Goal: Task Accomplishment & Management: Manage account settings

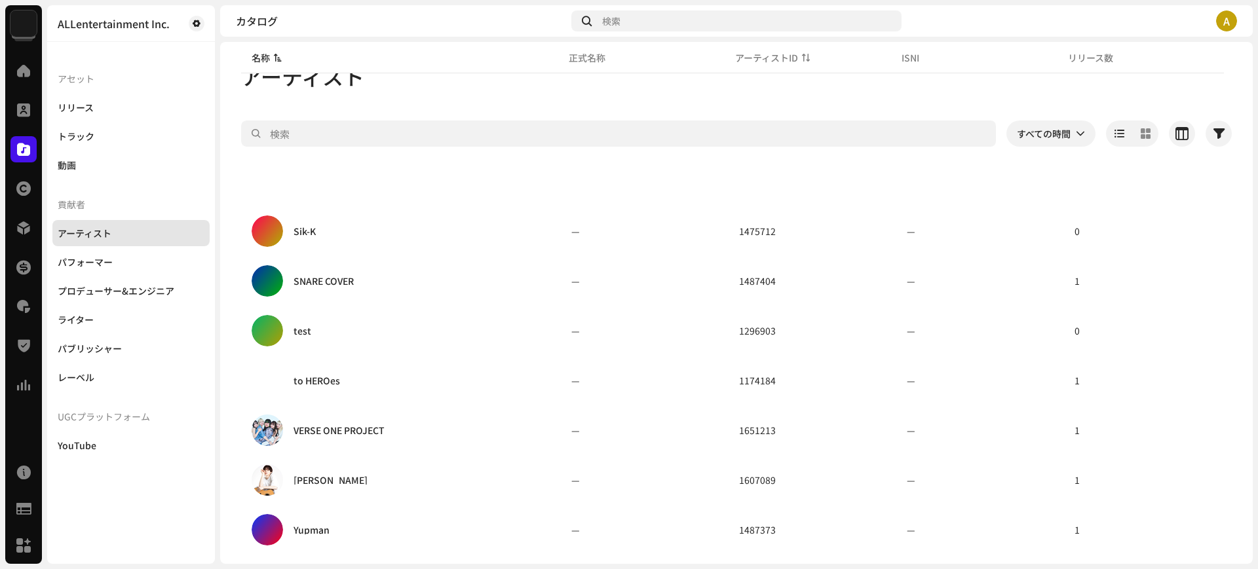
scroll to position [491, 0]
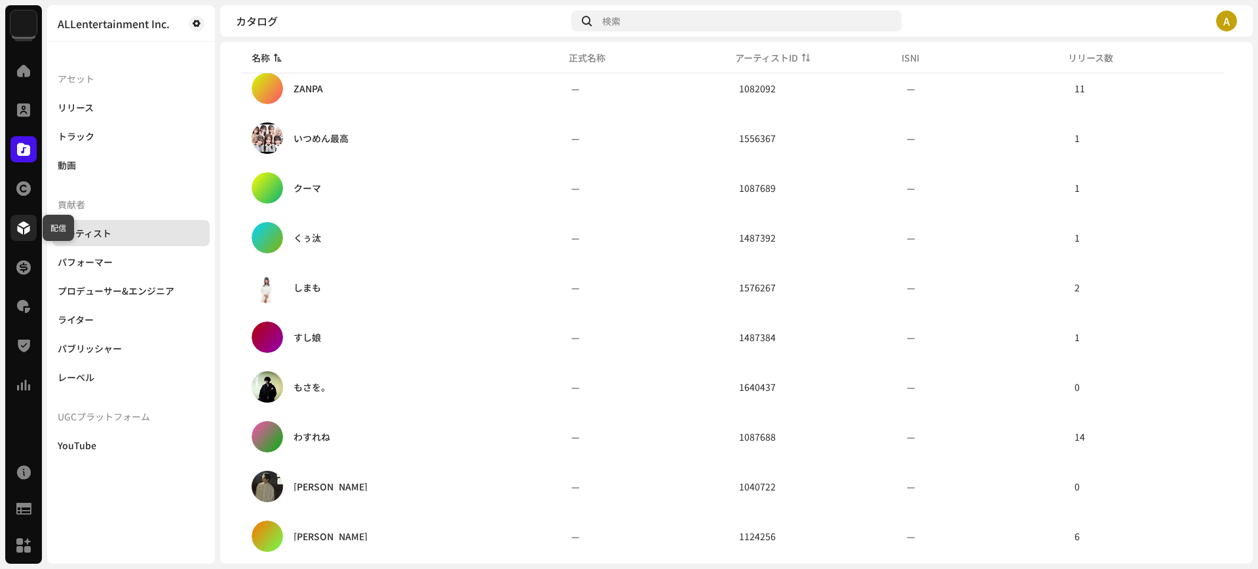
click at [18, 232] on span at bounding box center [23, 228] width 13 height 10
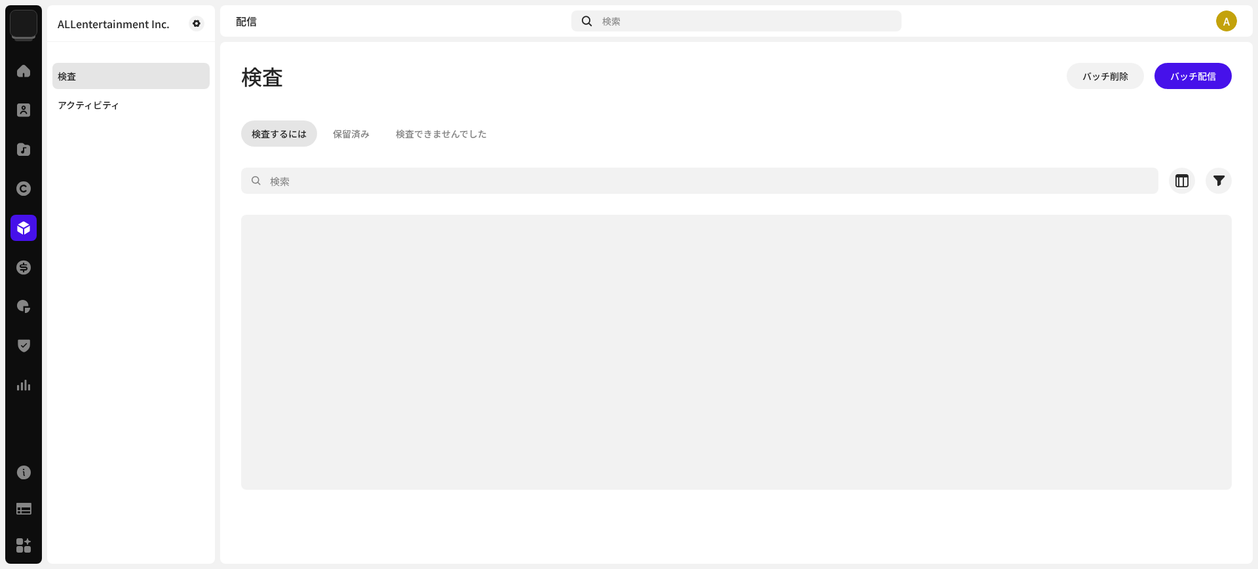
click at [22, 28] on img at bounding box center [23, 23] width 26 height 26
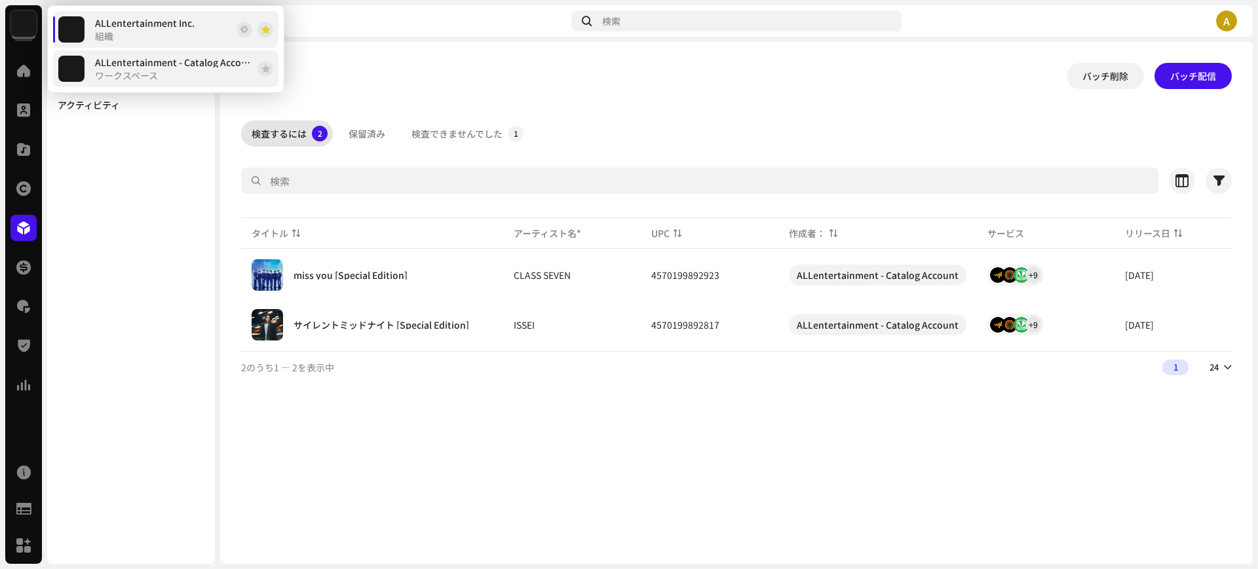
click at [149, 70] on span "ワークスペース" at bounding box center [126, 75] width 63 height 10
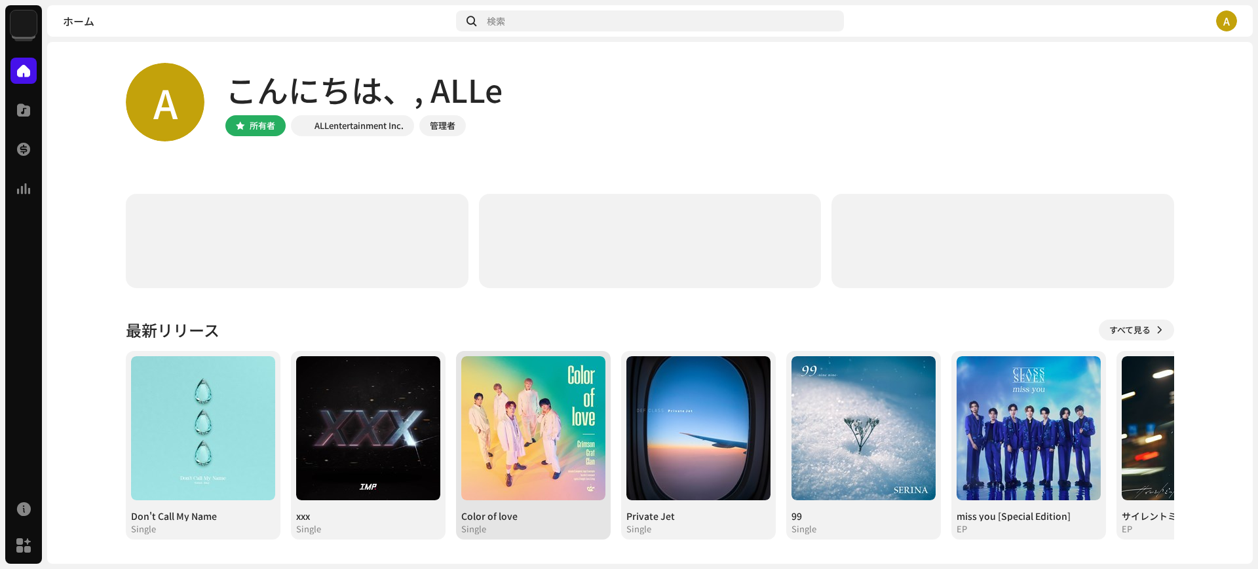
click at [523, 425] on img at bounding box center [533, 428] width 144 height 144
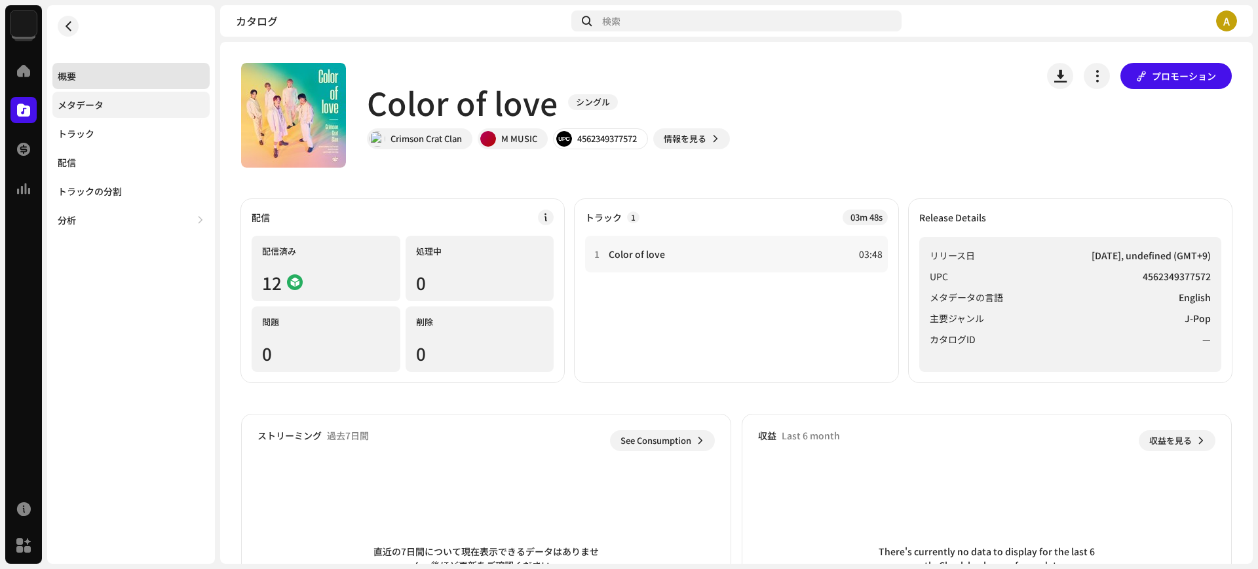
click at [96, 106] on div "メタデータ" at bounding box center [81, 105] width 46 height 10
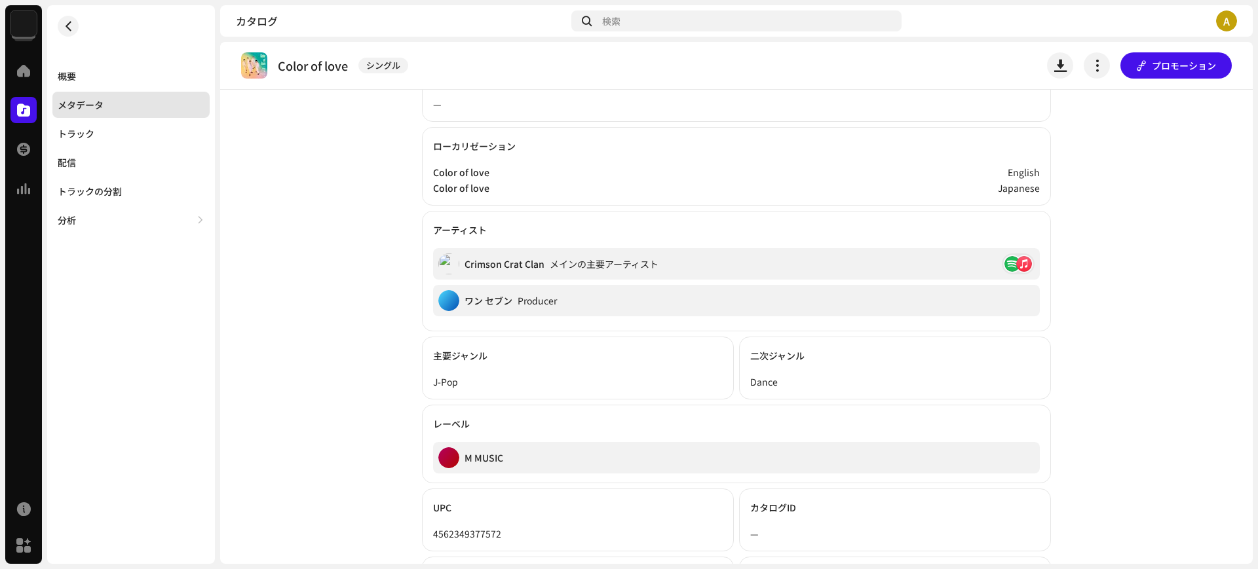
scroll to position [333, 0]
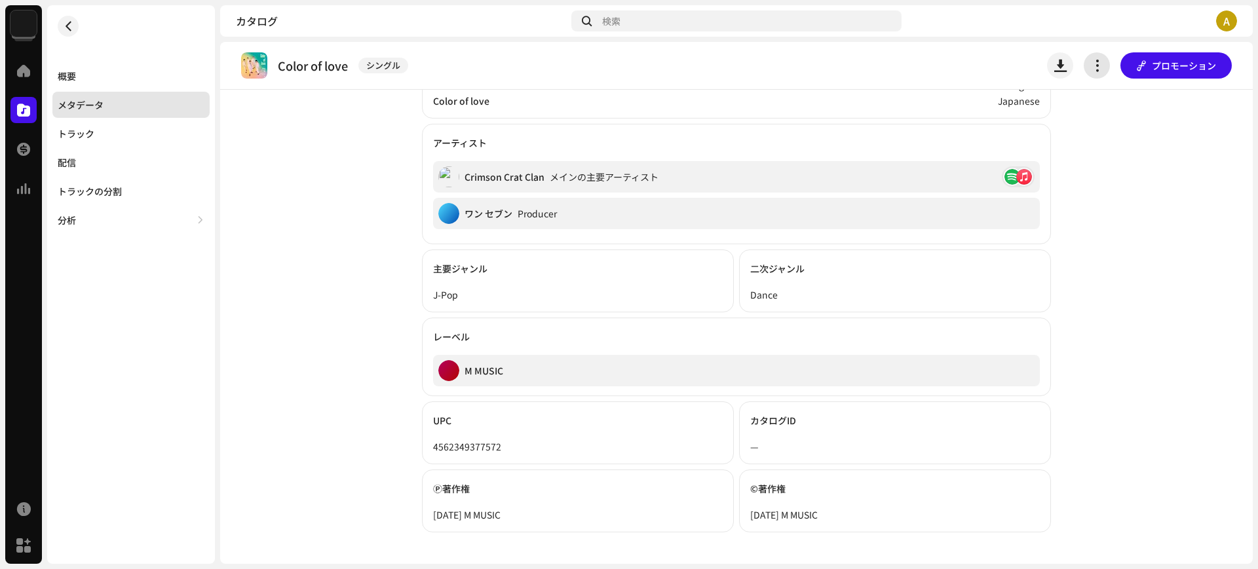
click at [1090, 75] on button "button" at bounding box center [1096, 65] width 26 height 26
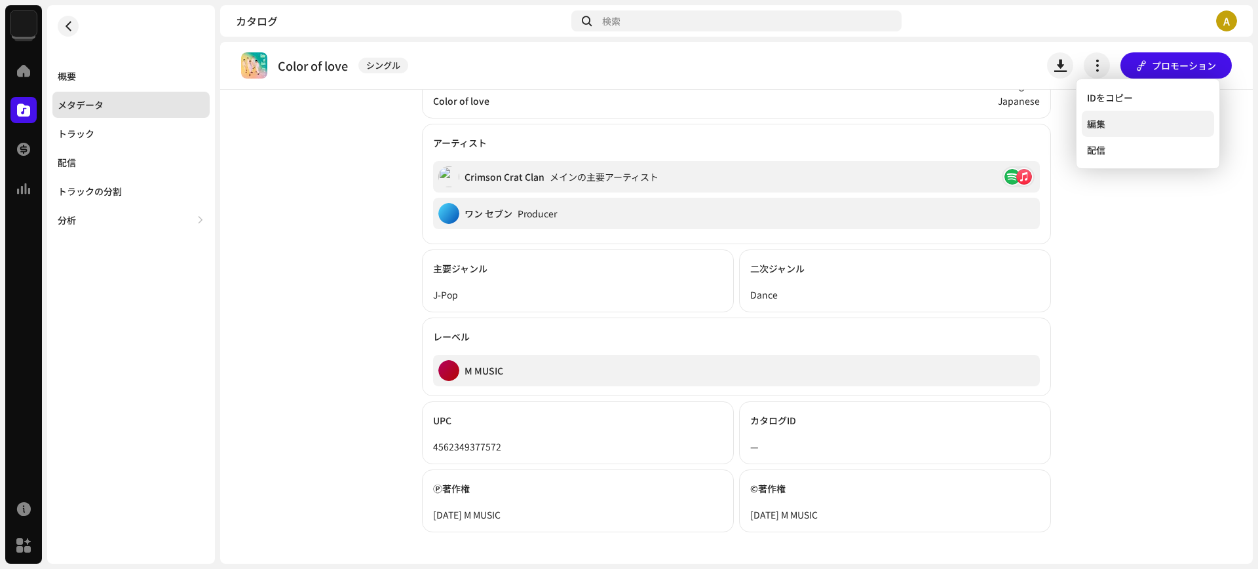
click at [1099, 128] on span "編集" at bounding box center [1096, 124] width 18 height 10
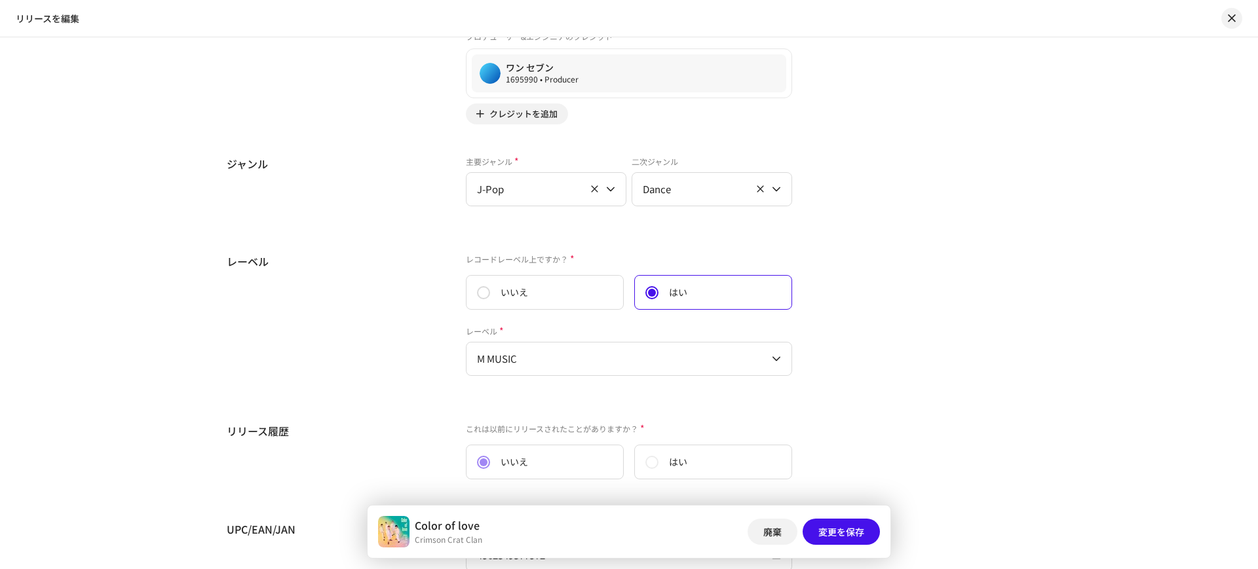
scroll to position [1556, 0]
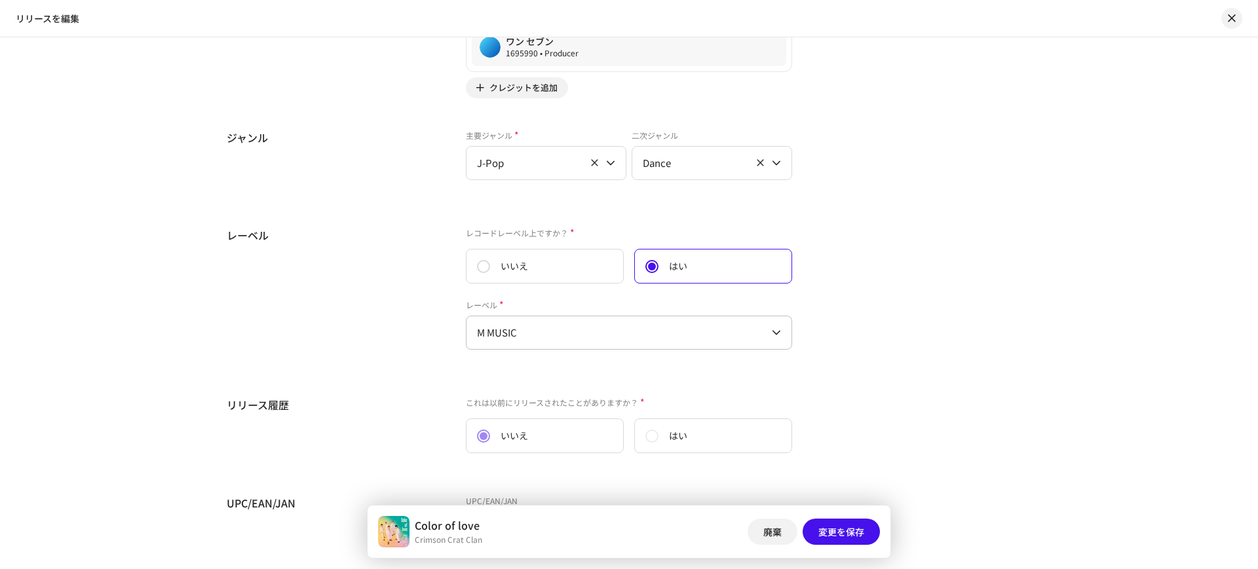
click at [718, 328] on span "M MUSIC" at bounding box center [624, 332] width 295 height 33
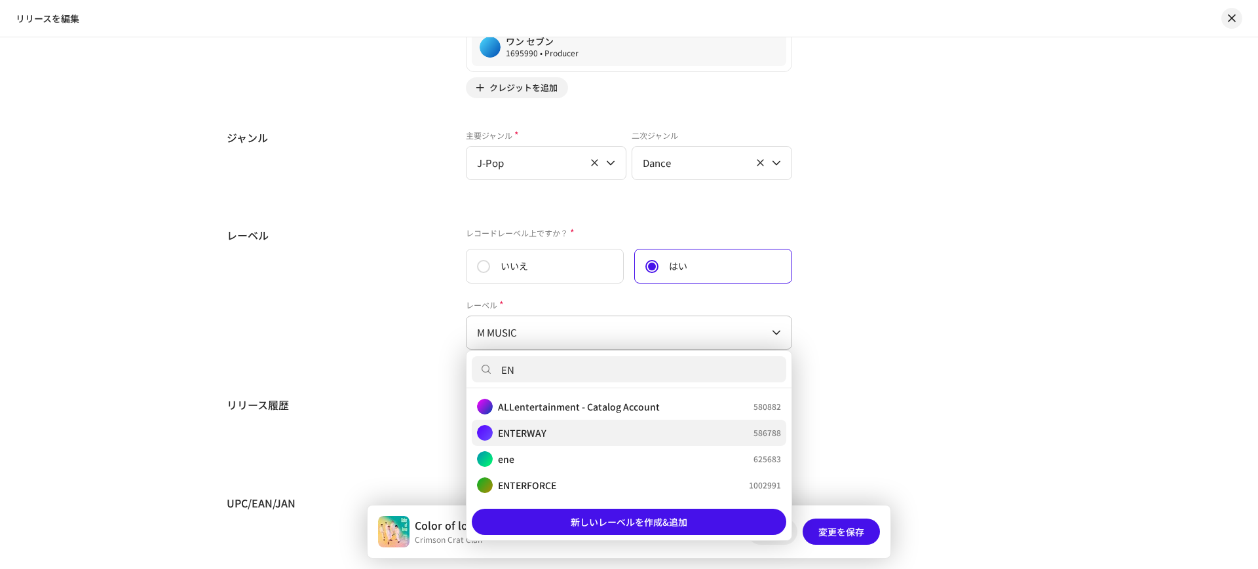
type input "EN"
click at [603, 438] on div "ENTERWAY 586788" at bounding box center [629, 433] width 304 height 16
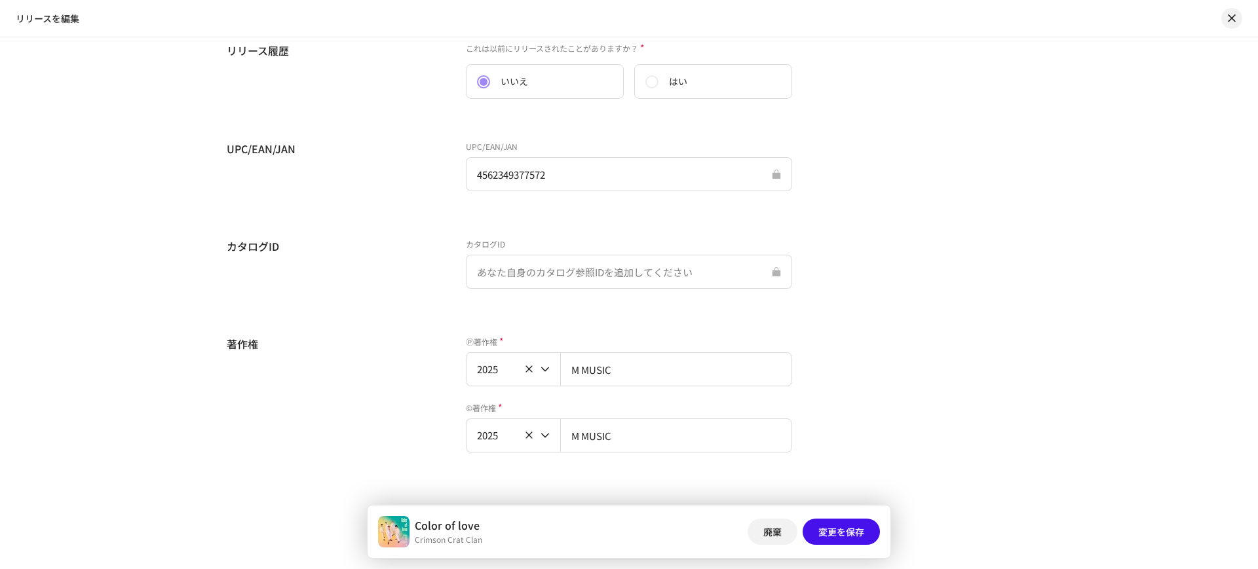
scroll to position [1935, 0]
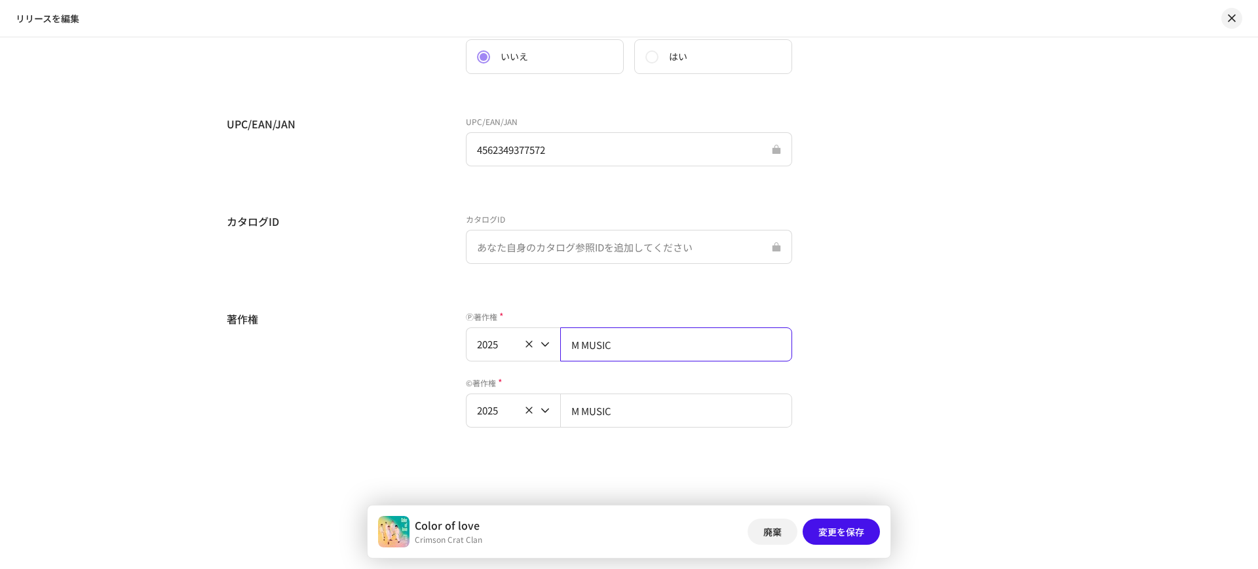
drag, startPoint x: 637, startPoint y: 354, endPoint x: 428, endPoint y: 335, distance: 210.5
click at [428, 335] on div "著作権 Ⓟ著作権 * 2025 M MUSIC ©著作権 * 2025 M MUSIC" at bounding box center [629, 377] width 804 height 132
type input "ENTERWAY"
drag, startPoint x: 624, startPoint y: 348, endPoint x: 525, endPoint y: 338, distance: 99.5
click at [525, 338] on div "2025 ENTERWAY" at bounding box center [629, 344] width 326 height 34
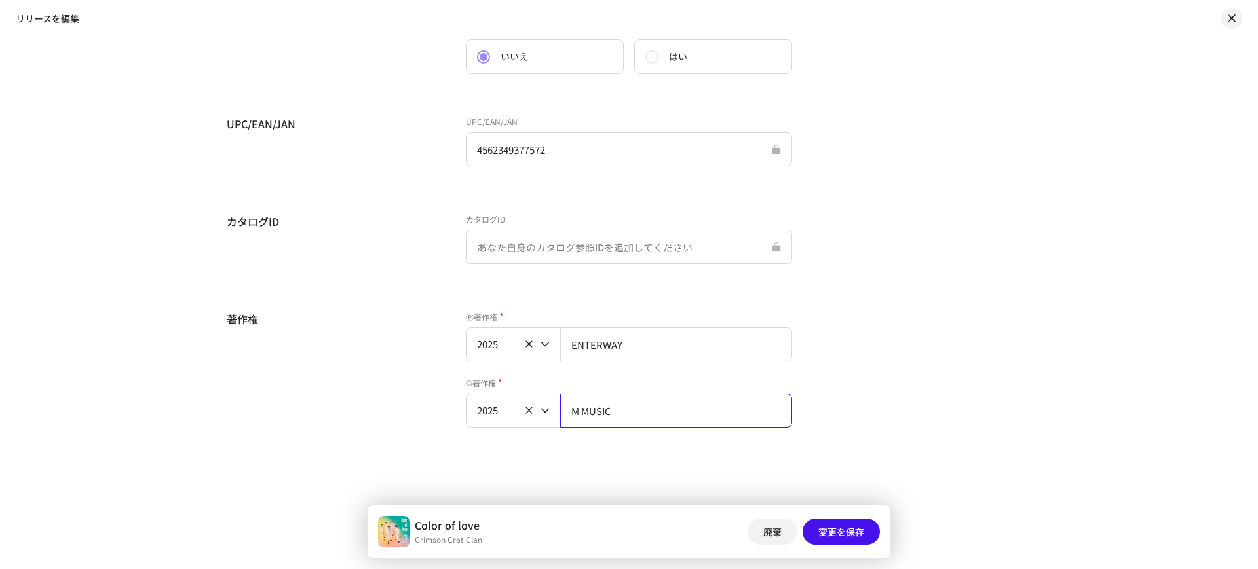
click at [631, 414] on input "M MUSIC" at bounding box center [676, 411] width 232 height 34
drag, startPoint x: 631, startPoint y: 414, endPoint x: 518, endPoint y: 401, distance: 113.4
click at [518, 401] on div "2025 M MUSIC" at bounding box center [629, 411] width 326 height 34
paste input "ENTERWAY"
type input "ENTERWAY"
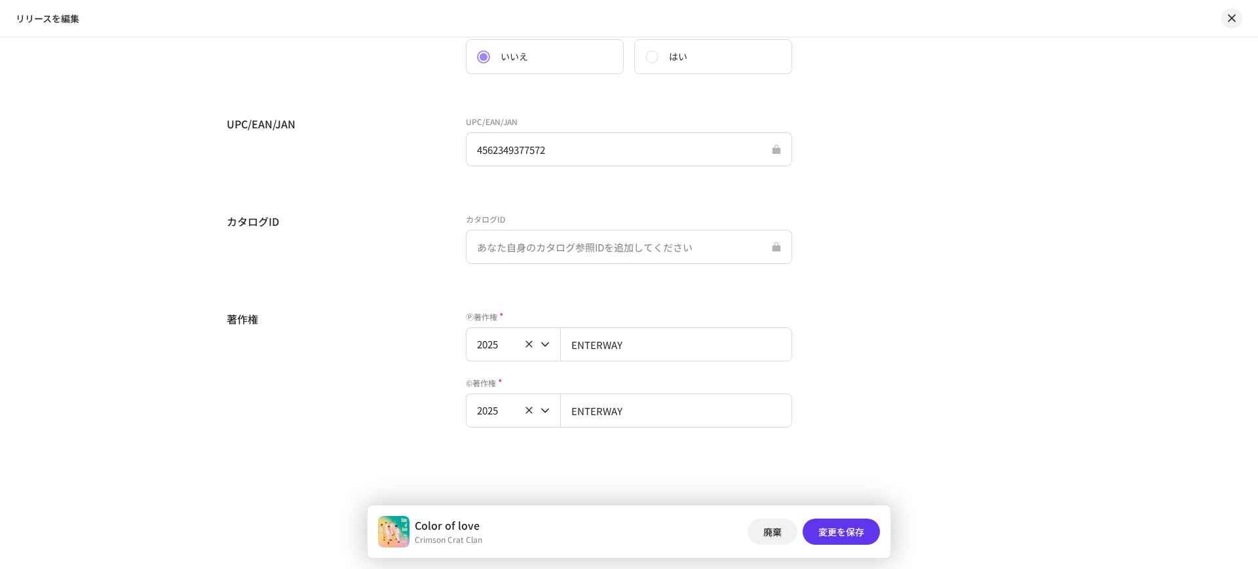
click at [871, 528] on button "変更を保存" at bounding box center [840, 532] width 77 height 26
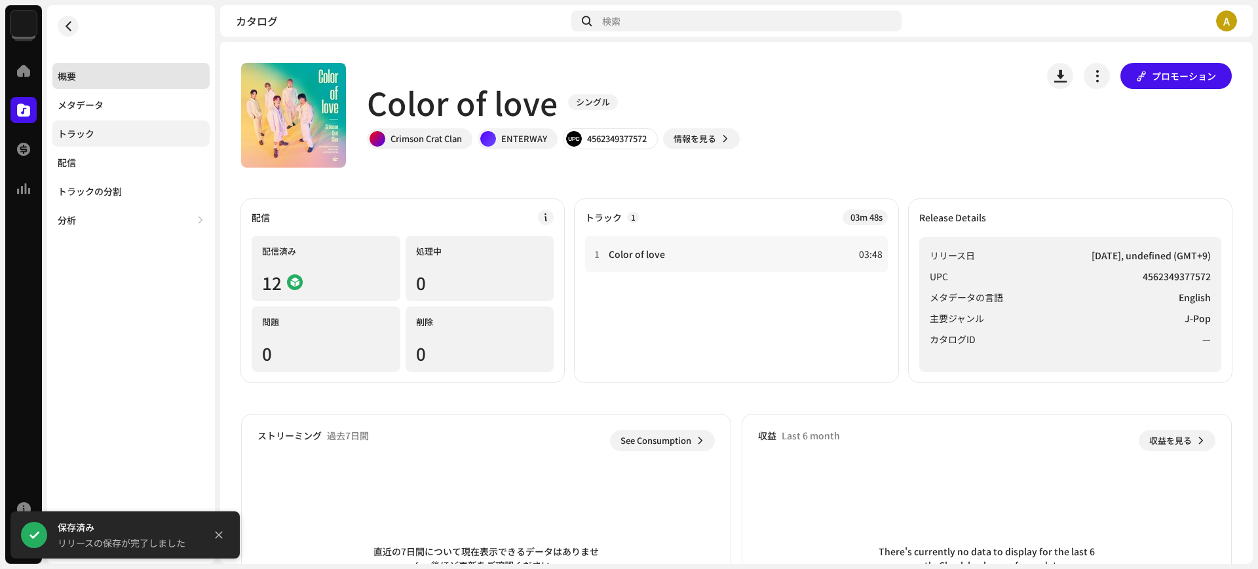
click at [132, 129] on div "トラック" at bounding box center [131, 133] width 147 height 10
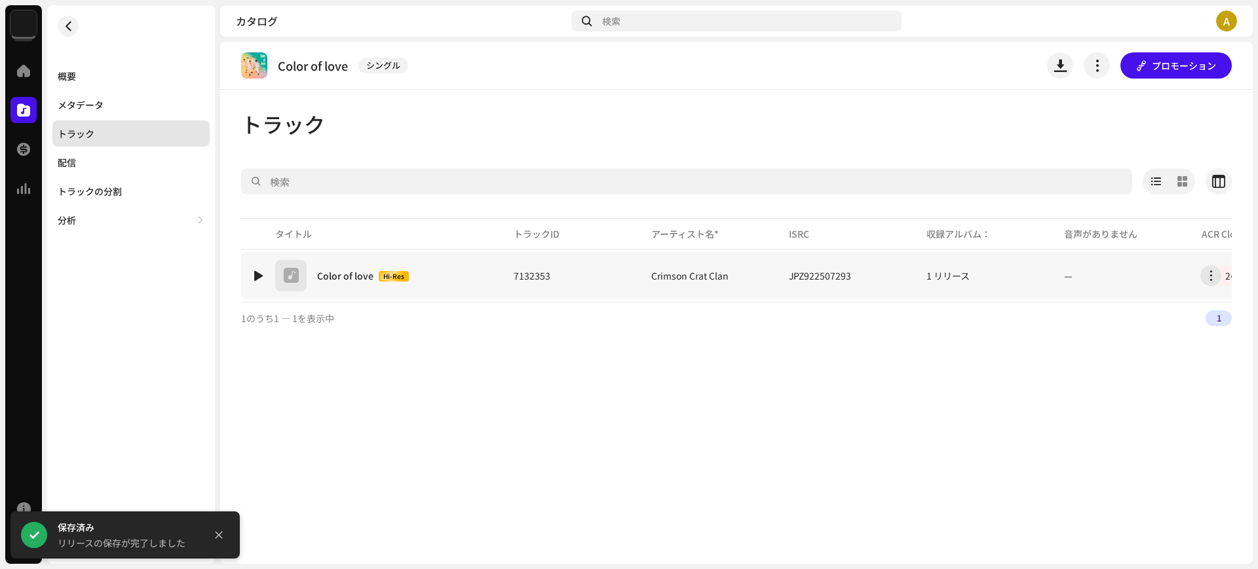
click at [327, 271] on div "Color of love Hi-Res" at bounding box center [363, 276] width 92 height 11
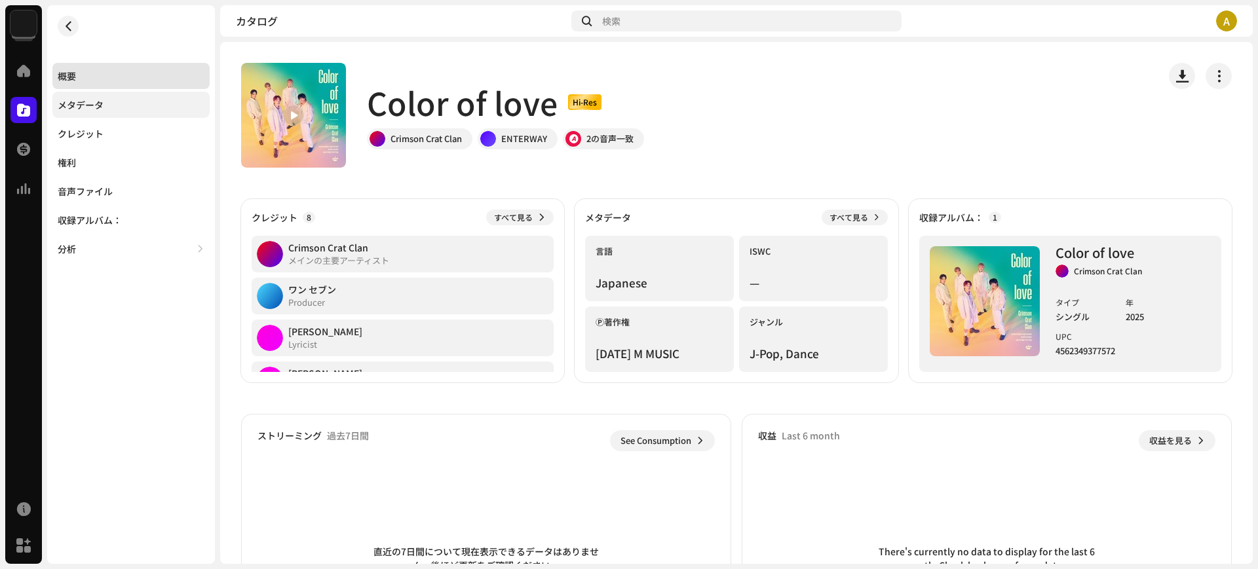
click at [77, 105] on div "メタデータ" at bounding box center [81, 105] width 46 height 10
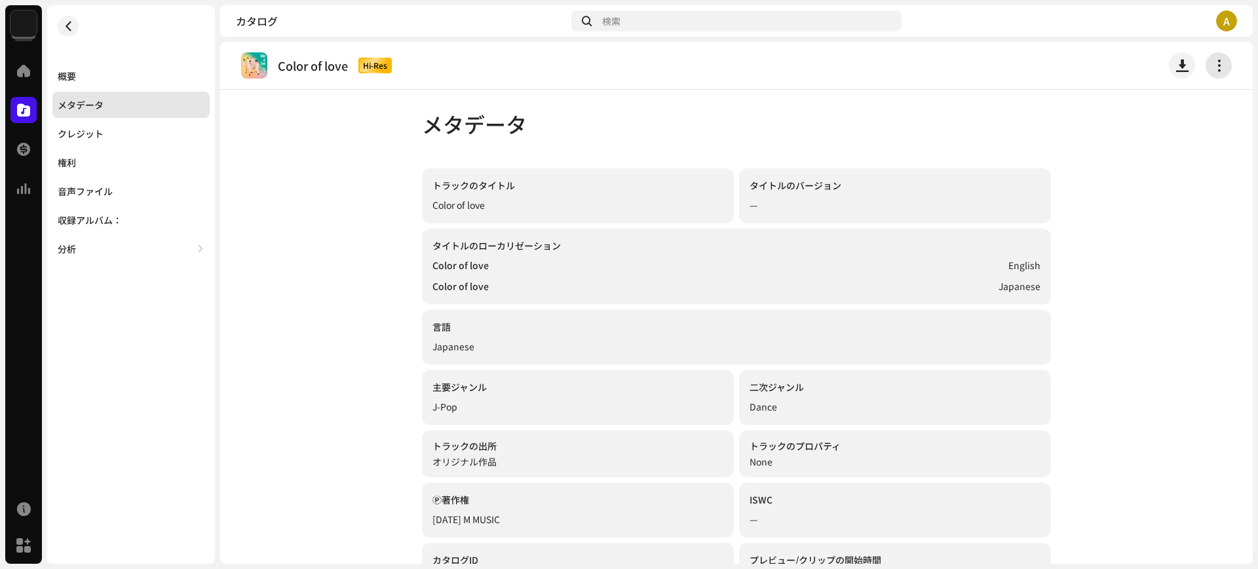
click at [1216, 69] on span "button" at bounding box center [1218, 65] width 12 height 10
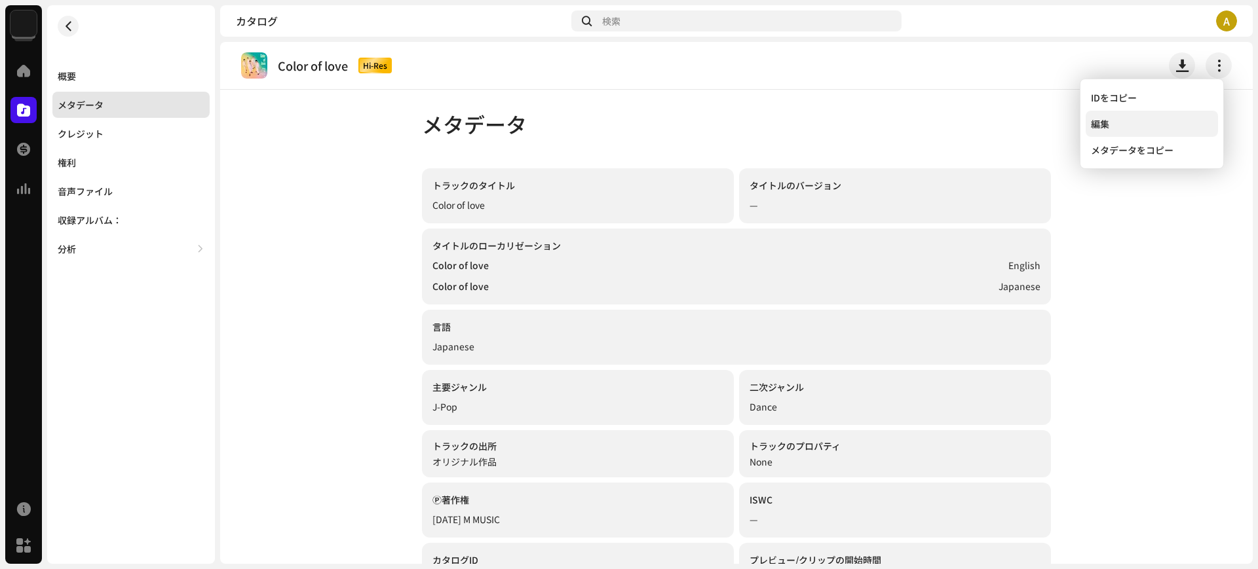
click at [1127, 128] on div "編集" at bounding box center [1152, 124] width 122 height 10
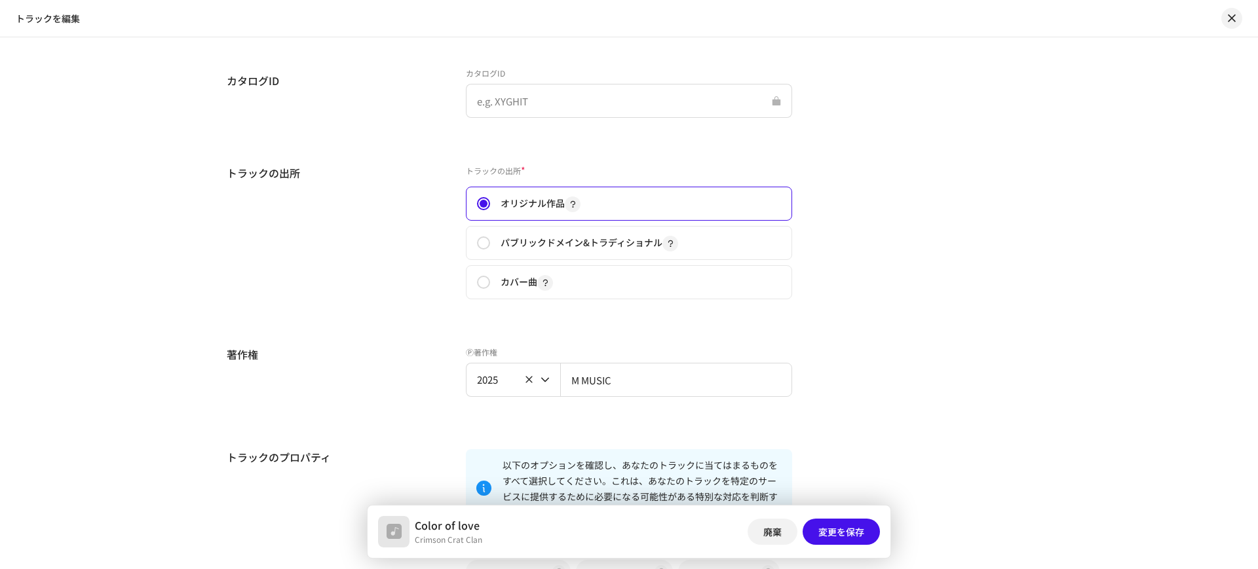
scroll to position [1556, 0]
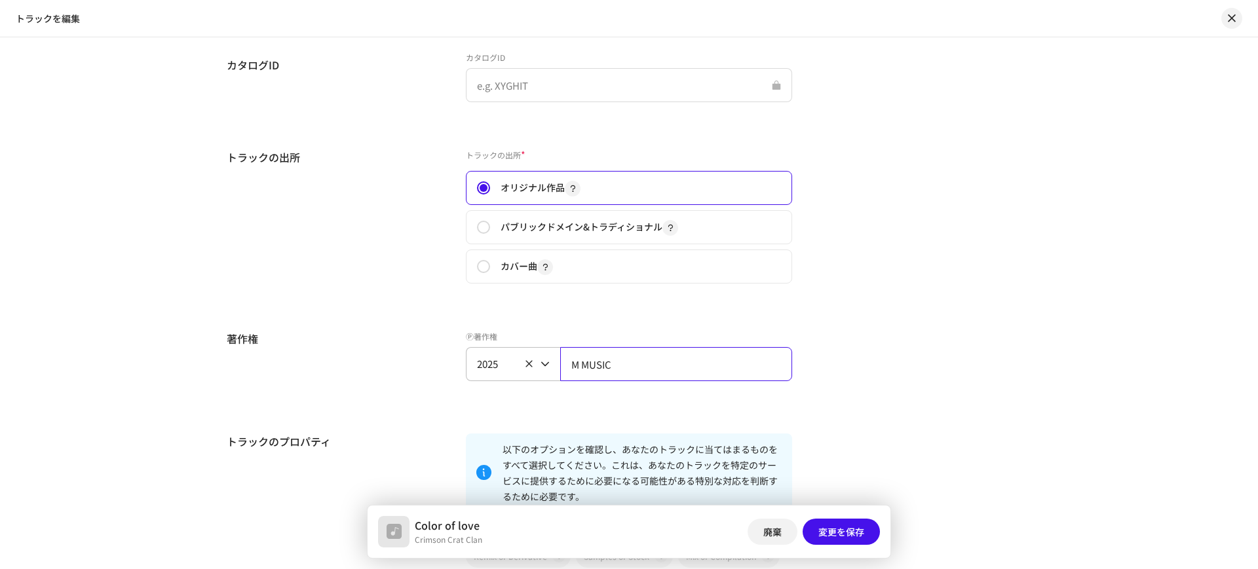
drag, startPoint x: 643, startPoint y: 366, endPoint x: 485, endPoint y: 352, distance: 157.9
click at [485, 352] on div "2025 M MUSIC" at bounding box center [629, 364] width 326 height 34
paste input "ENTERWAY"
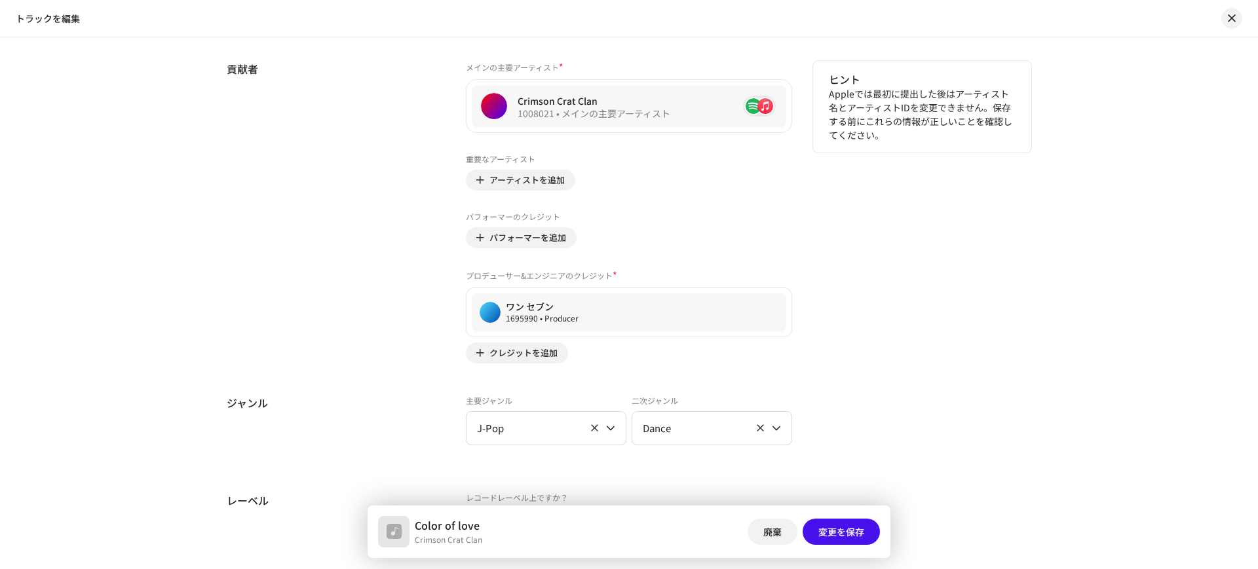
scroll to position [819, 0]
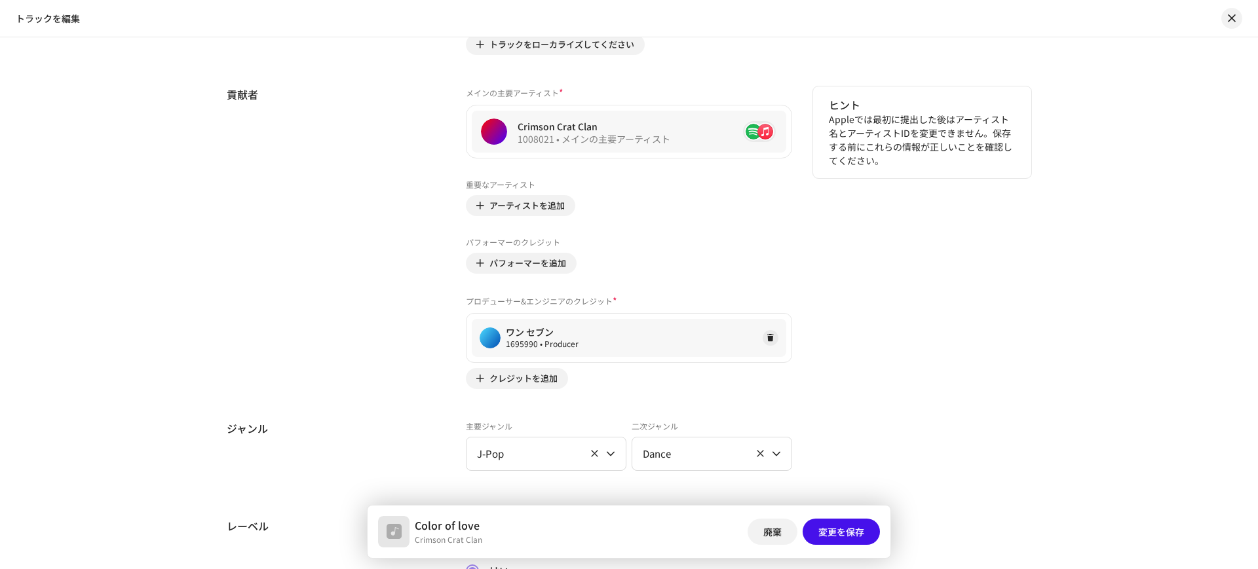
type input "ENTERWAY"
click at [589, 327] on div "ワン セブン 1695990 • Producer" at bounding box center [629, 338] width 314 height 38
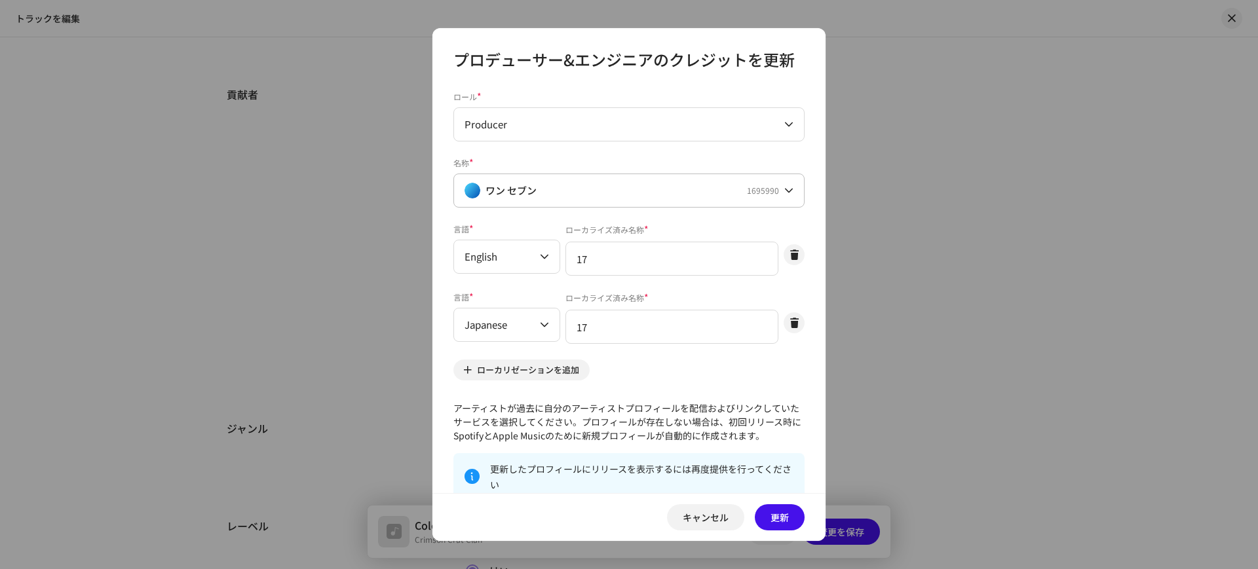
click at [790, 193] on p-select "ワン セブン 1695990" at bounding box center [628, 191] width 351 height 34
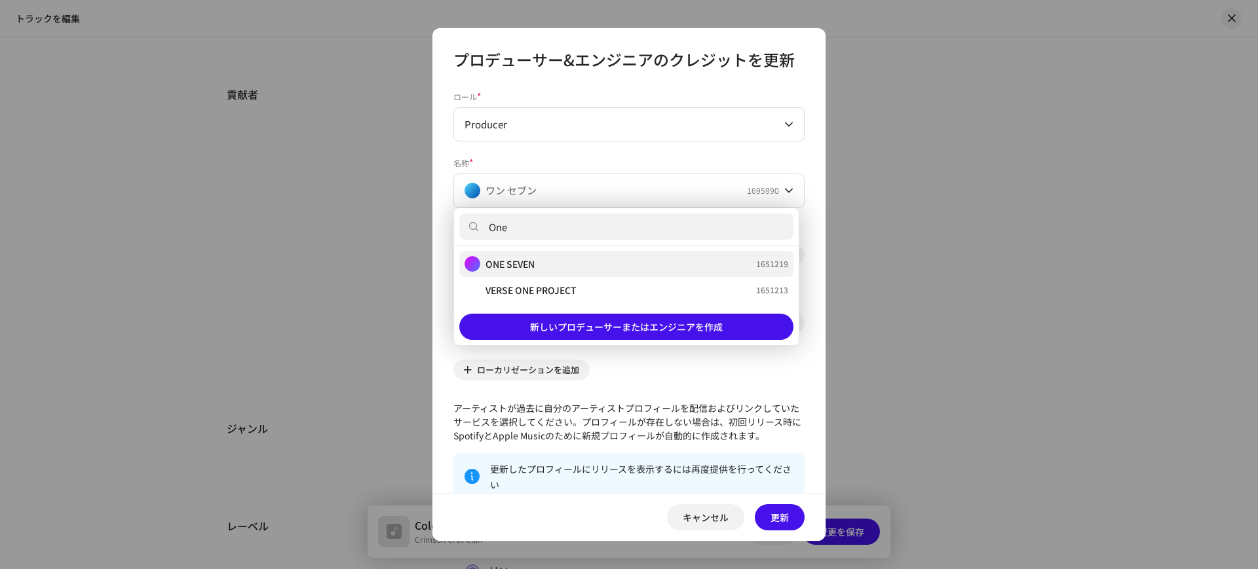
type input "One"
click at [631, 260] on div "ONE SEVEN 1651219" at bounding box center [626, 264] width 324 height 16
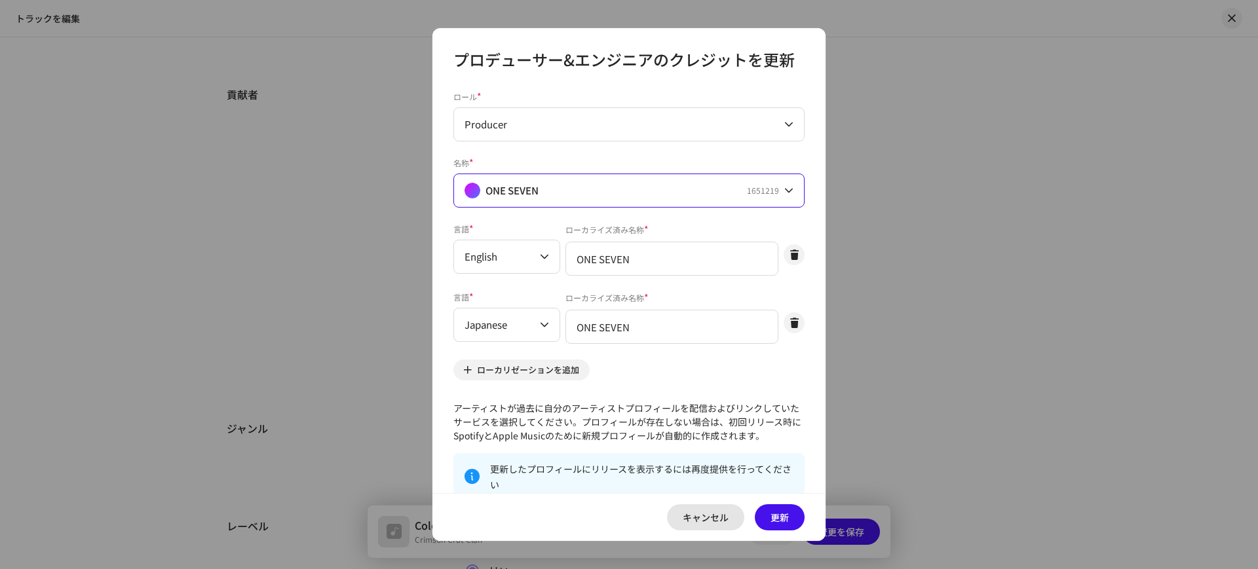
click at [698, 513] on span "キャンセル" at bounding box center [705, 517] width 46 height 26
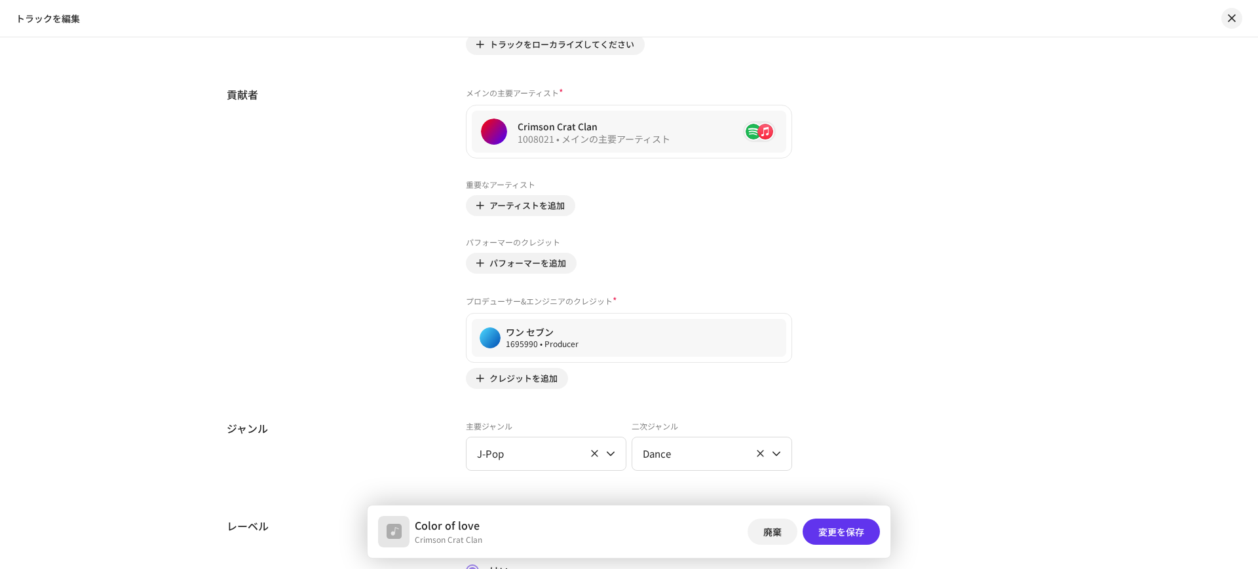
click at [849, 534] on span "変更を保存" at bounding box center [841, 532] width 46 height 26
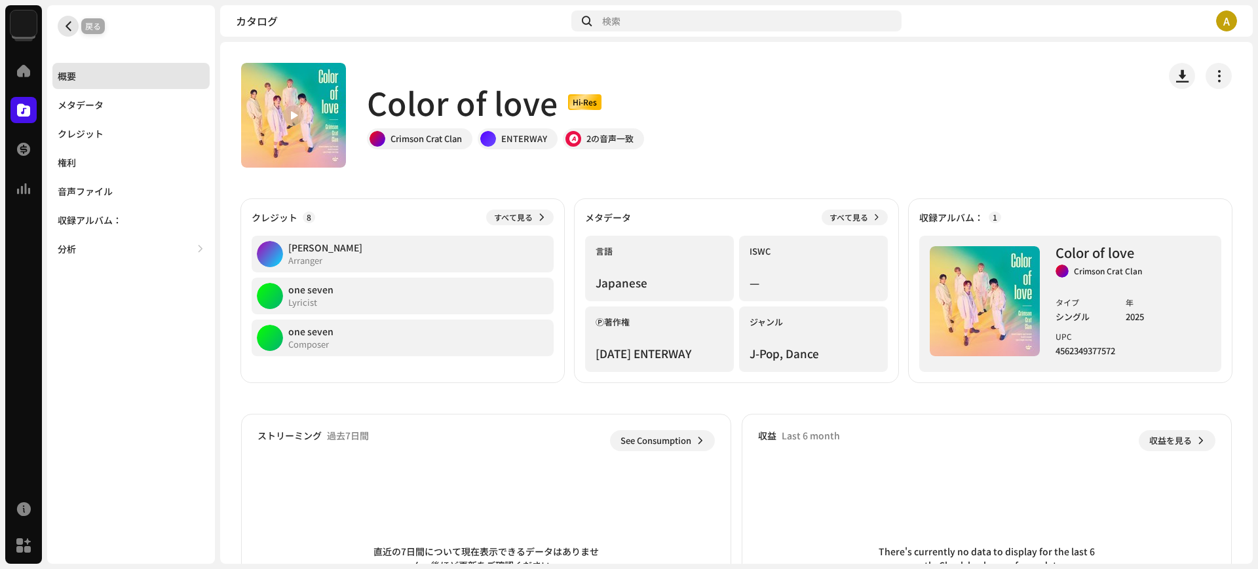
click at [68, 30] on span "button" at bounding box center [69, 26] width 10 height 10
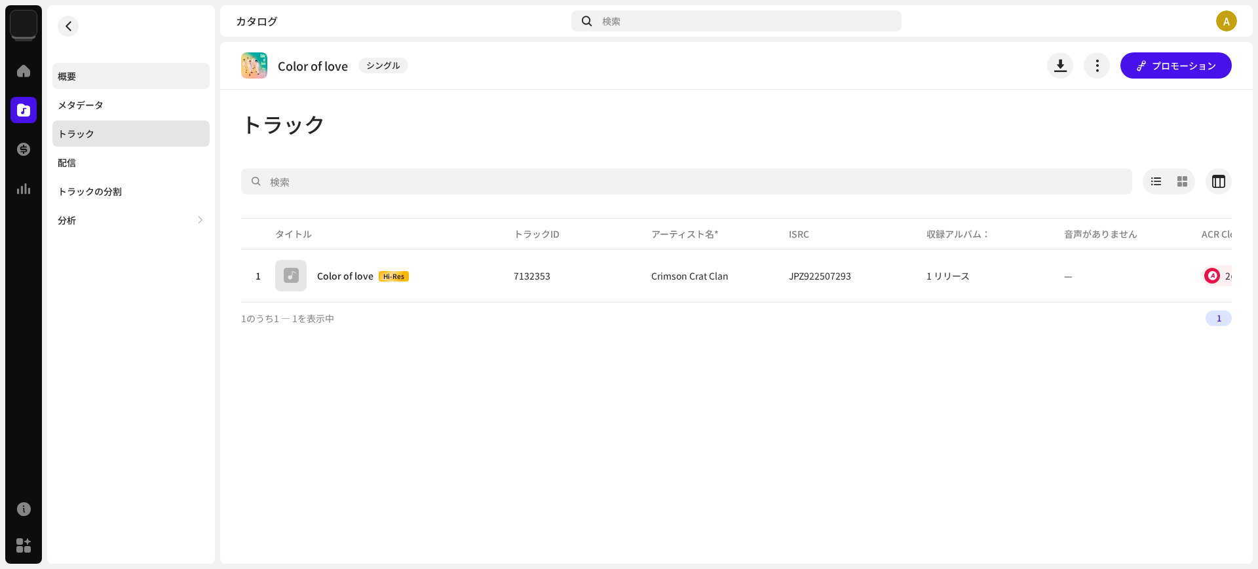
click at [86, 85] on div "概要" at bounding box center [130, 76] width 157 height 26
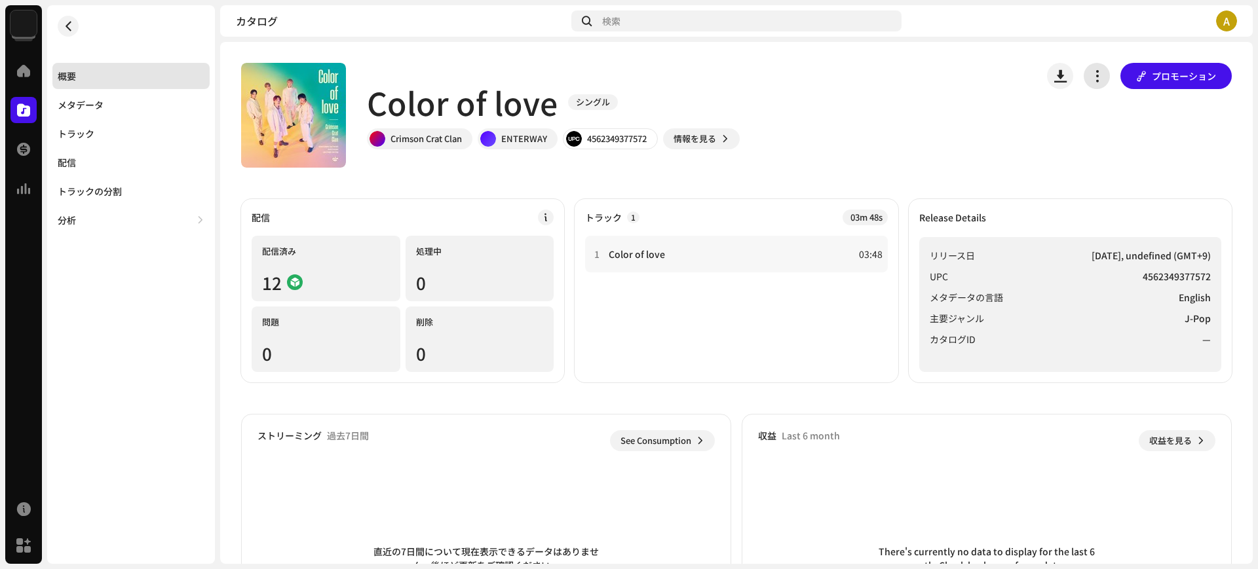
click at [1091, 80] on span "button" at bounding box center [1097, 76] width 12 height 10
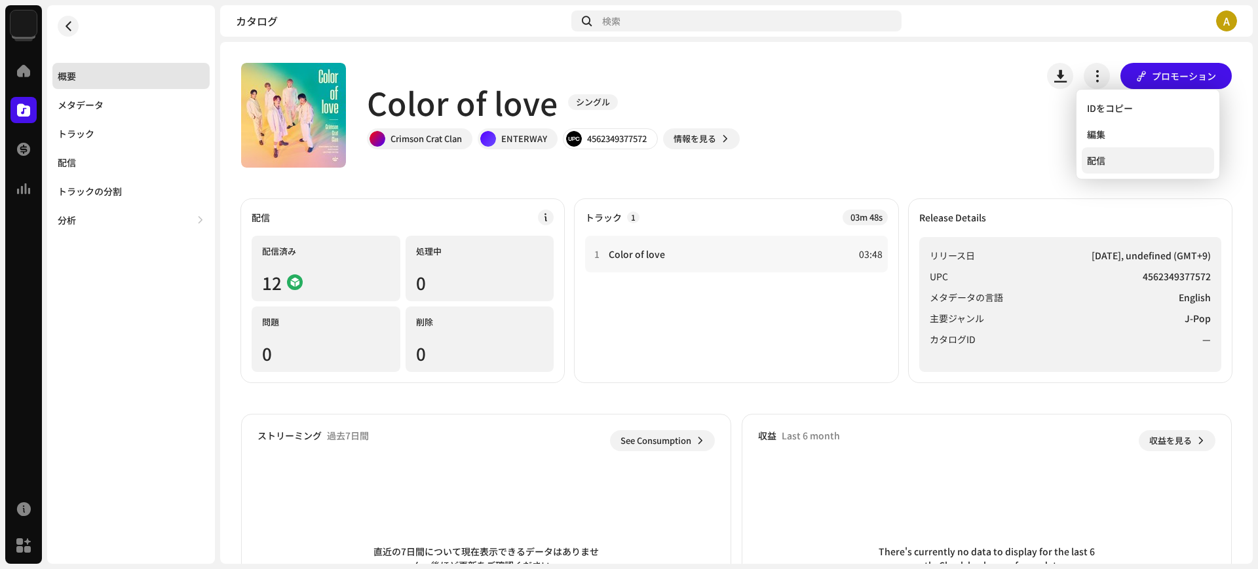
click at [1108, 163] on div "配信" at bounding box center [1148, 160] width 122 height 10
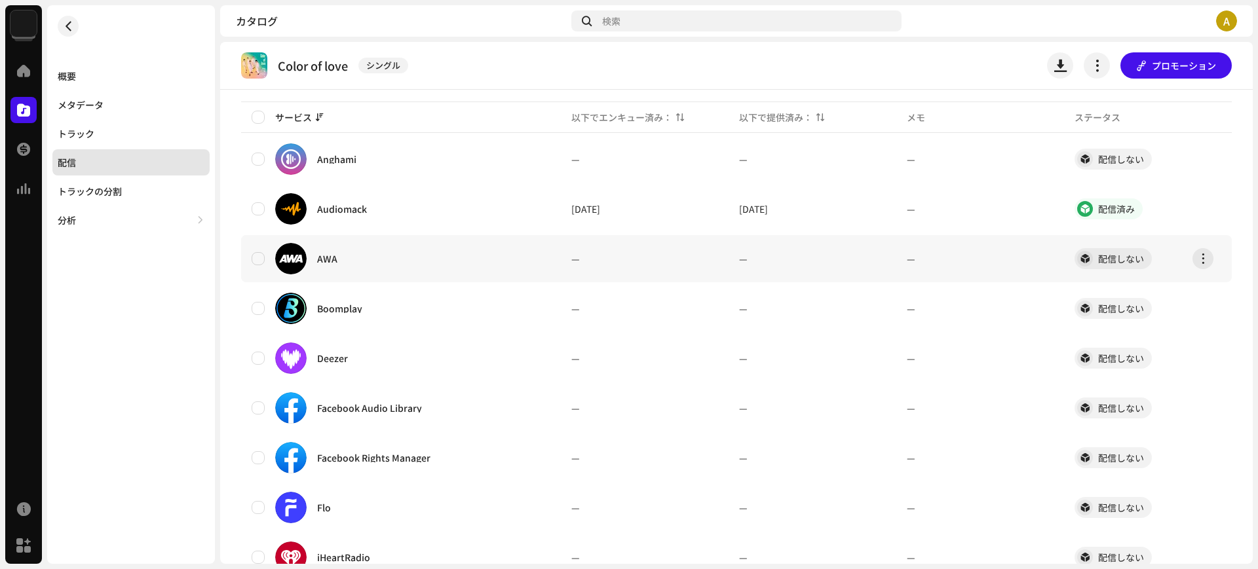
scroll to position [82, 0]
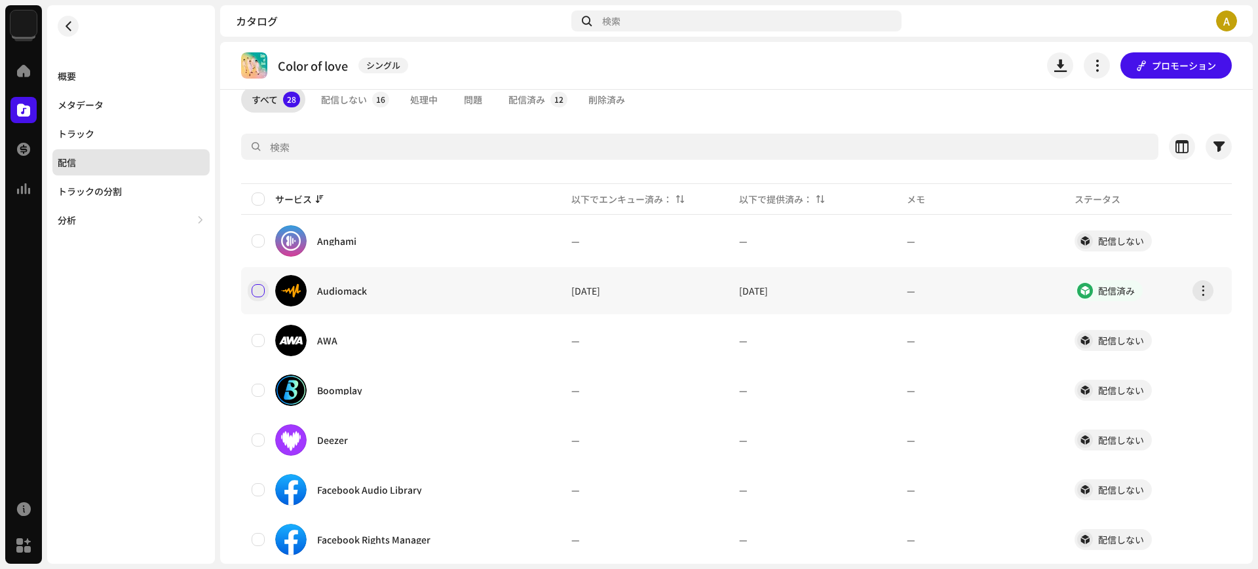
click at [257, 286] on input "checkbox" at bounding box center [258, 290] width 13 height 13
checkbox input "true"
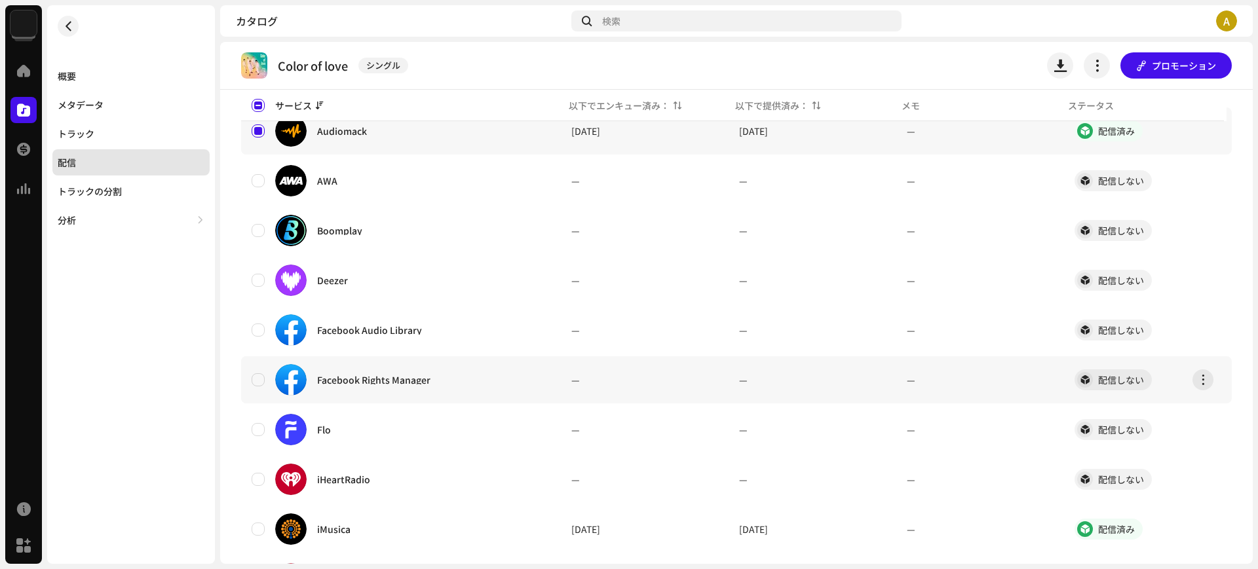
scroll to position [327, 0]
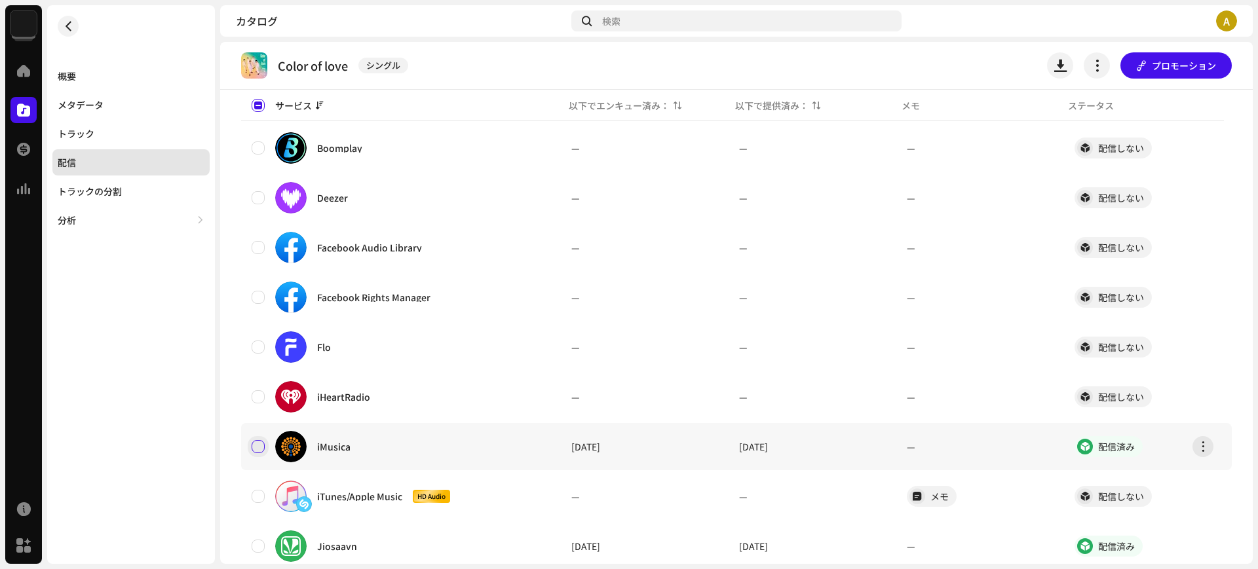
click at [263, 447] on input "Row Unselected" at bounding box center [258, 446] width 13 height 13
checkbox input "true"
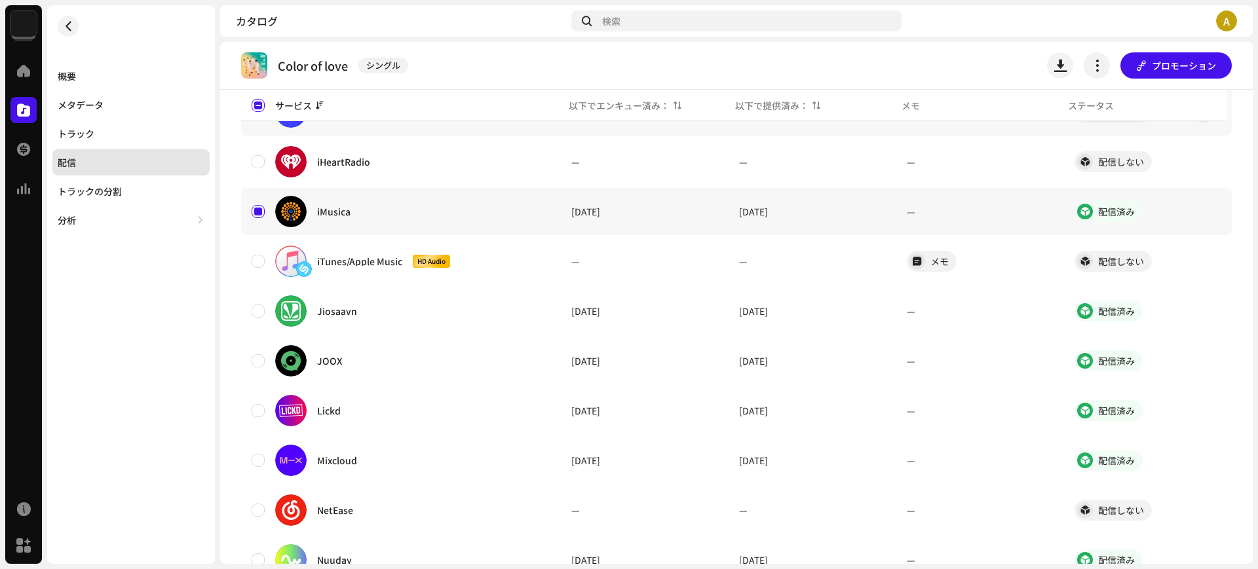
scroll to position [573, 0]
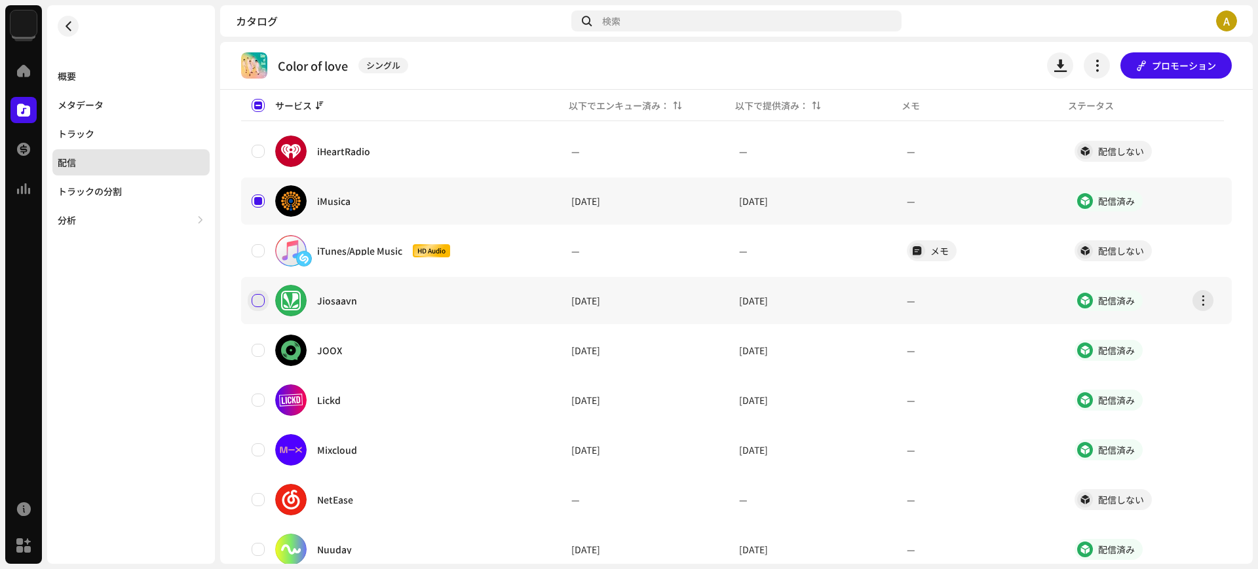
click at [259, 298] on input "Row Unselected" at bounding box center [258, 300] width 13 height 13
checkbox input "true"
click at [256, 351] on input "Row Unselected" at bounding box center [258, 350] width 13 height 13
checkbox input "true"
click at [263, 402] on input "Row Unselected" at bounding box center [258, 400] width 13 height 13
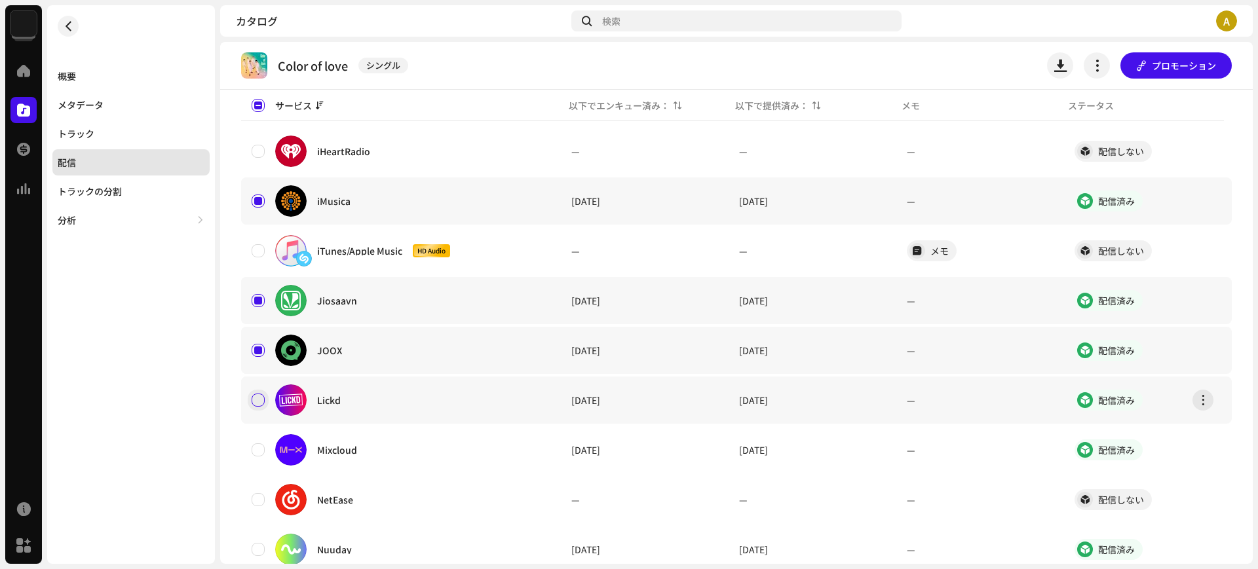
checkbox input "true"
click at [256, 459] on div "Mixcloud" at bounding box center [401, 449] width 299 height 31
click at [257, 451] on input "Row Unselected" at bounding box center [258, 449] width 13 height 13
checkbox input "true"
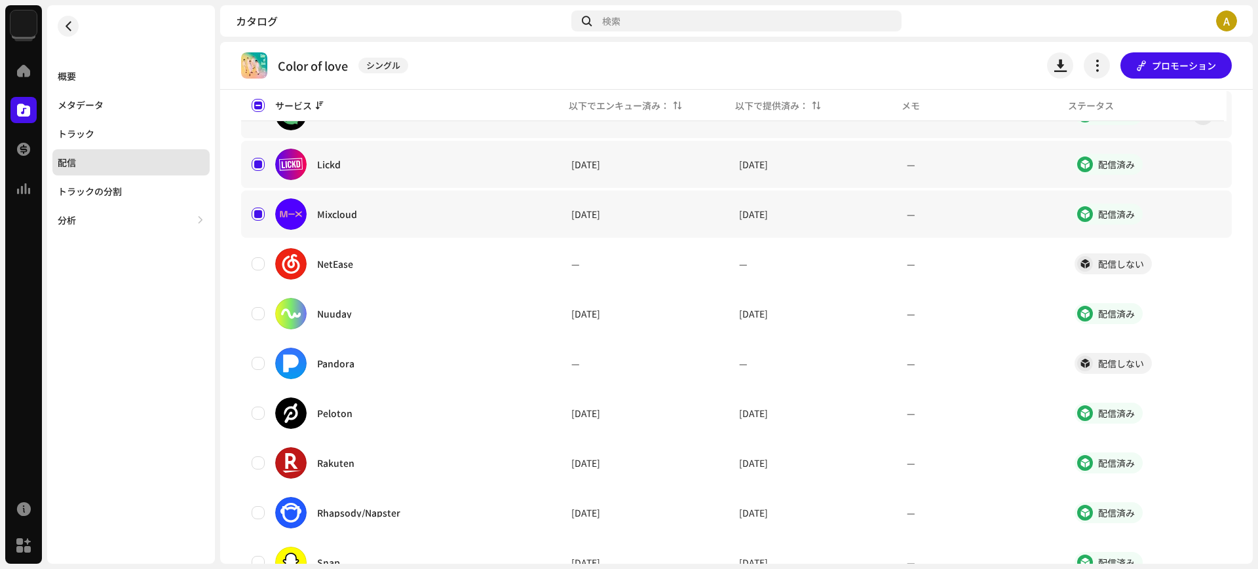
scroll to position [819, 0]
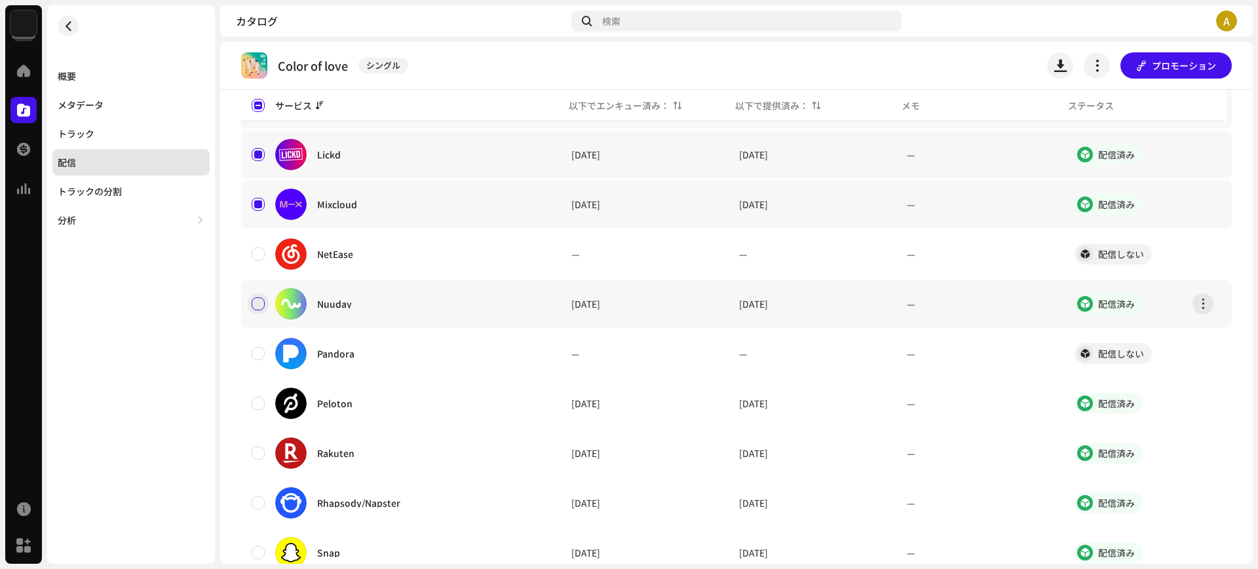
click at [263, 301] on input "Row Unselected" at bounding box center [258, 303] width 13 height 13
checkbox input "true"
click at [264, 401] on input "Row Unselected" at bounding box center [258, 403] width 13 height 13
checkbox input "true"
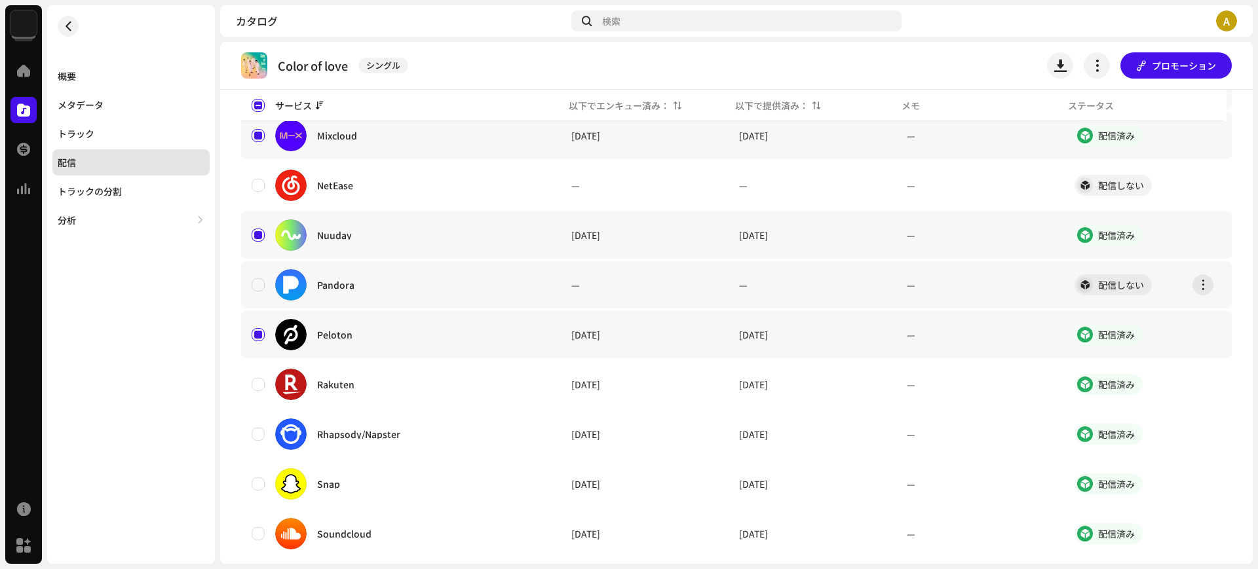
scroll to position [982, 0]
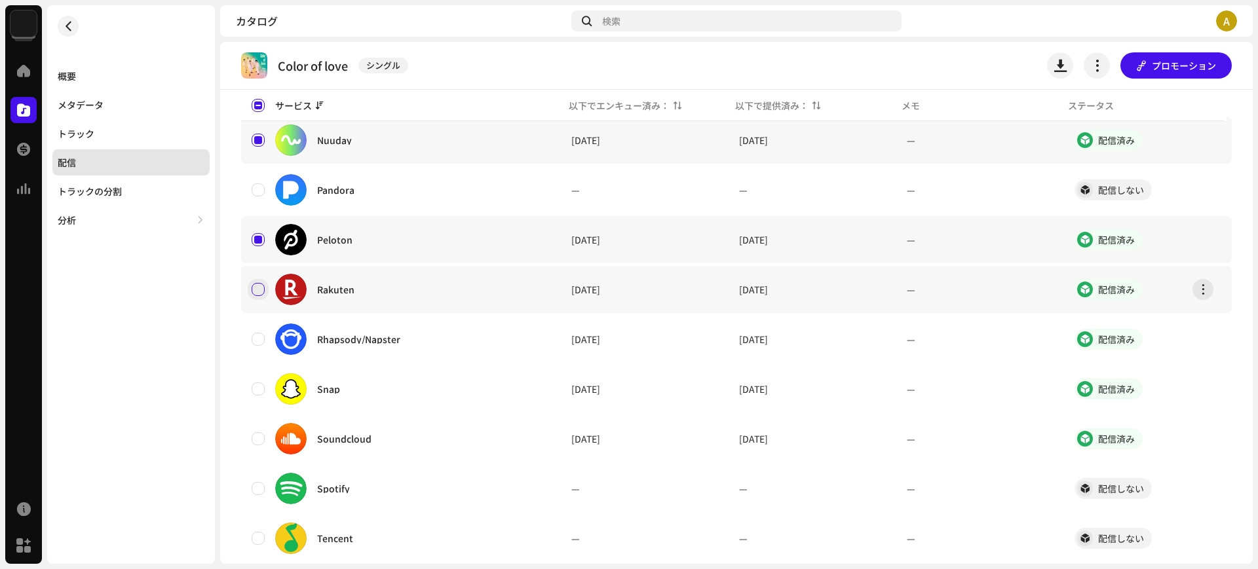
click at [258, 294] on input "Row Unselected" at bounding box center [258, 289] width 13 height 13
checkbox input "true"
click at [257, 333] on input "Row Unselected" at bounding box center [258, 339] width 13 height 13
checkbox input "true"
click at [259, 386] on input "Row Unselected" at bounding box center [258, 389] width 13 height 13
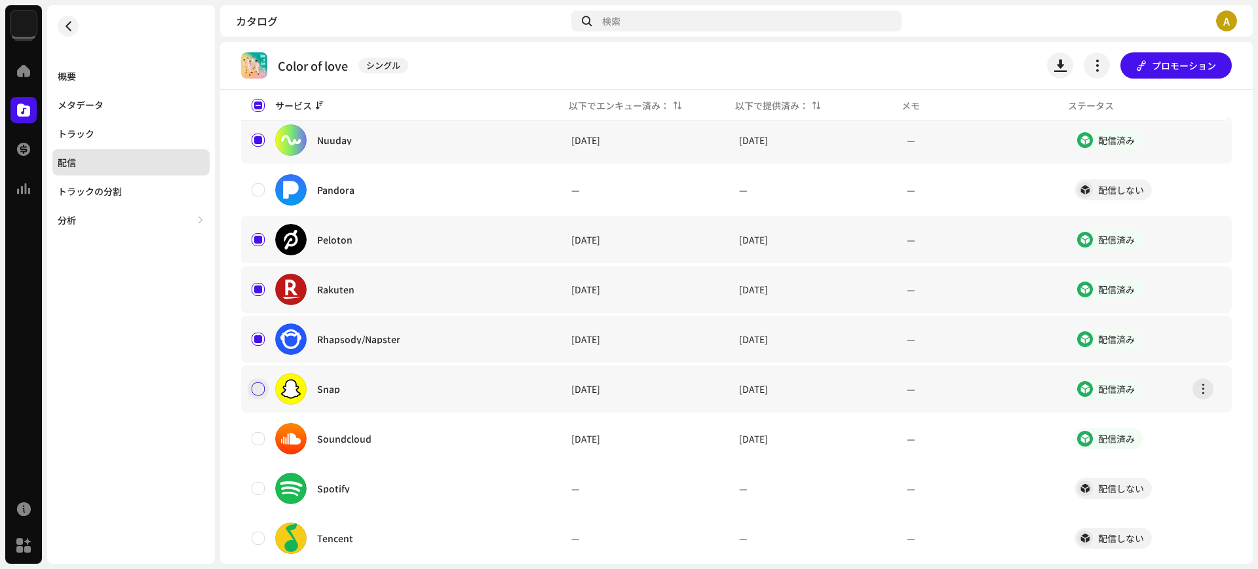
checkbox input "true"
click at [261, 438] on input "Row Unselected" at bounding box center [258, 438] width 13 height 13
checkbox input "true"
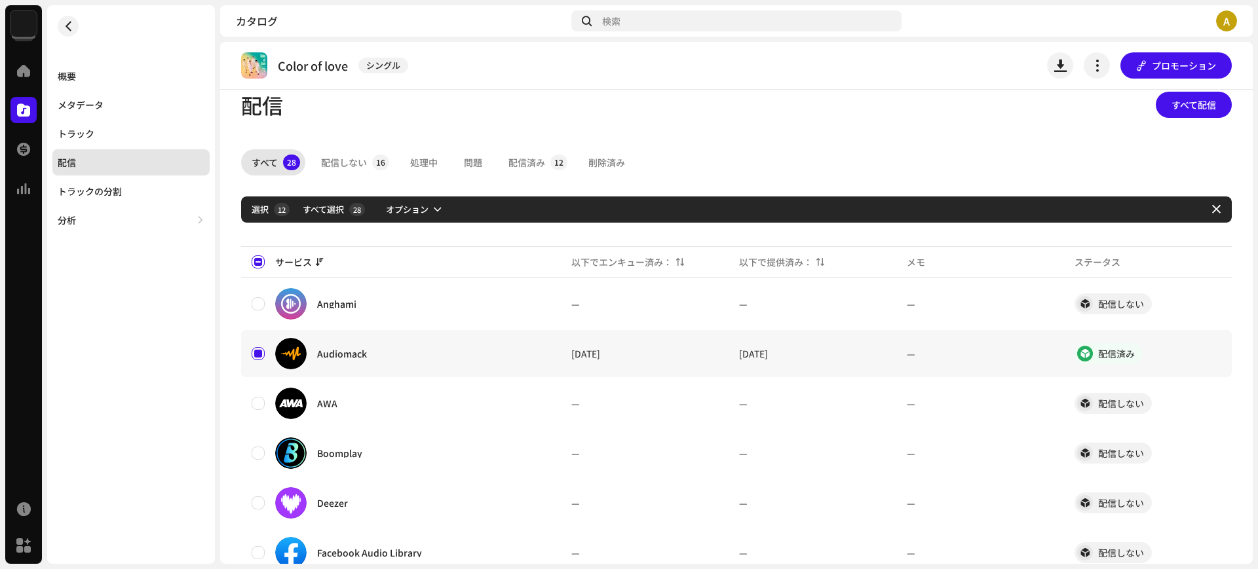
scroll to position [0, 0]
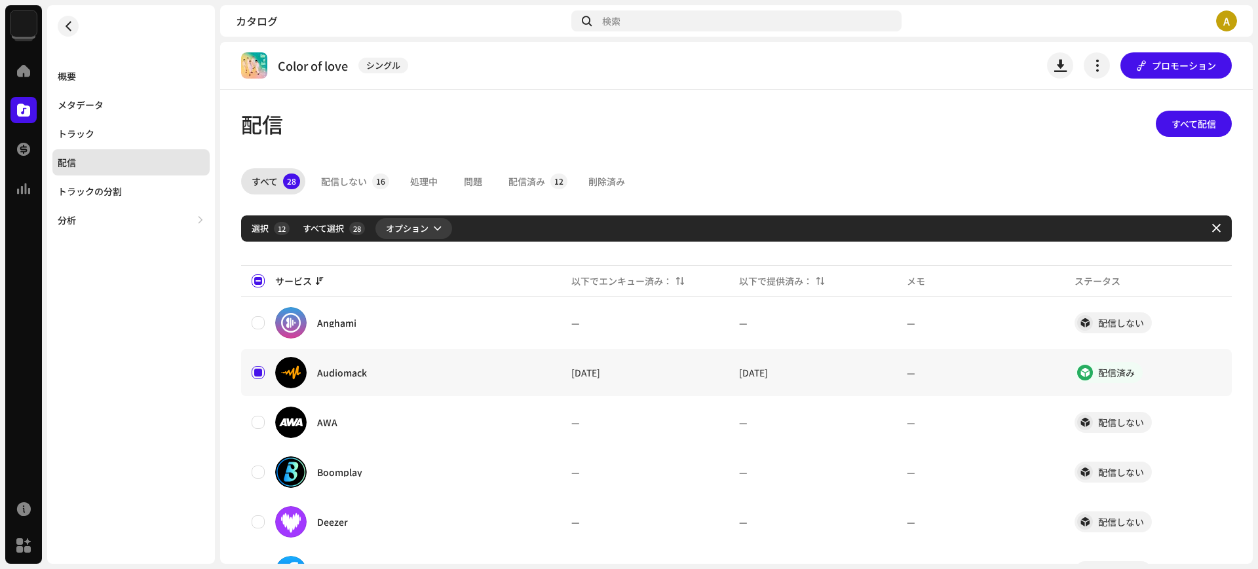
click at [415, 225] on span "オプション" at bounding box center [407, 228] width 43 height 26
click at [419, 252] on div "配信" at bounding box center [449, 258] width 132 height 26
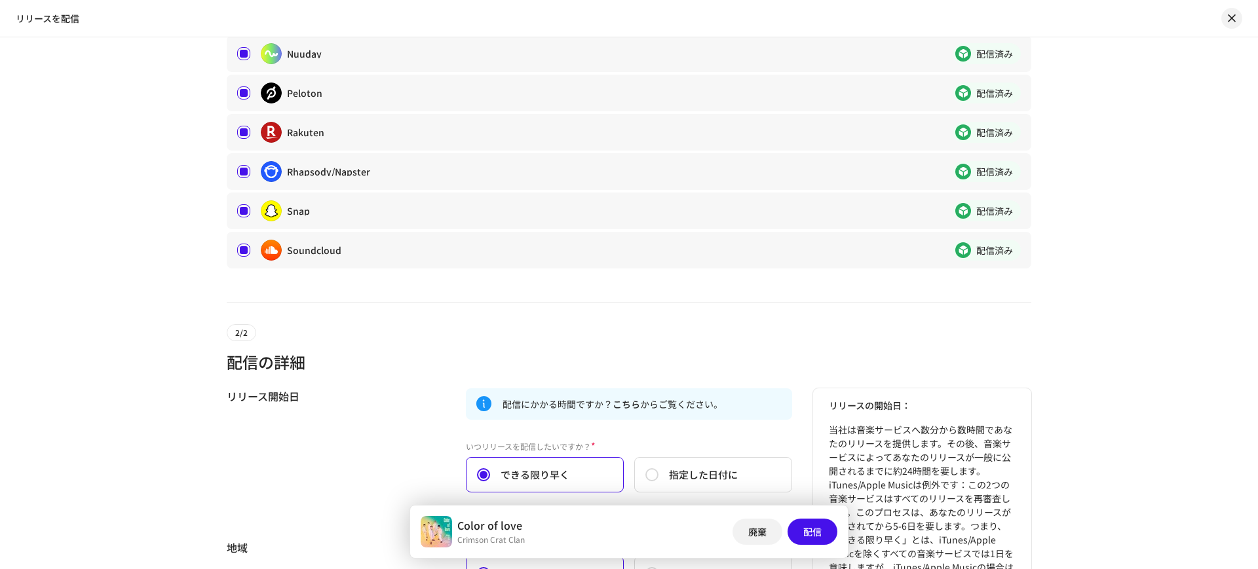
scroll to position [624, 0]
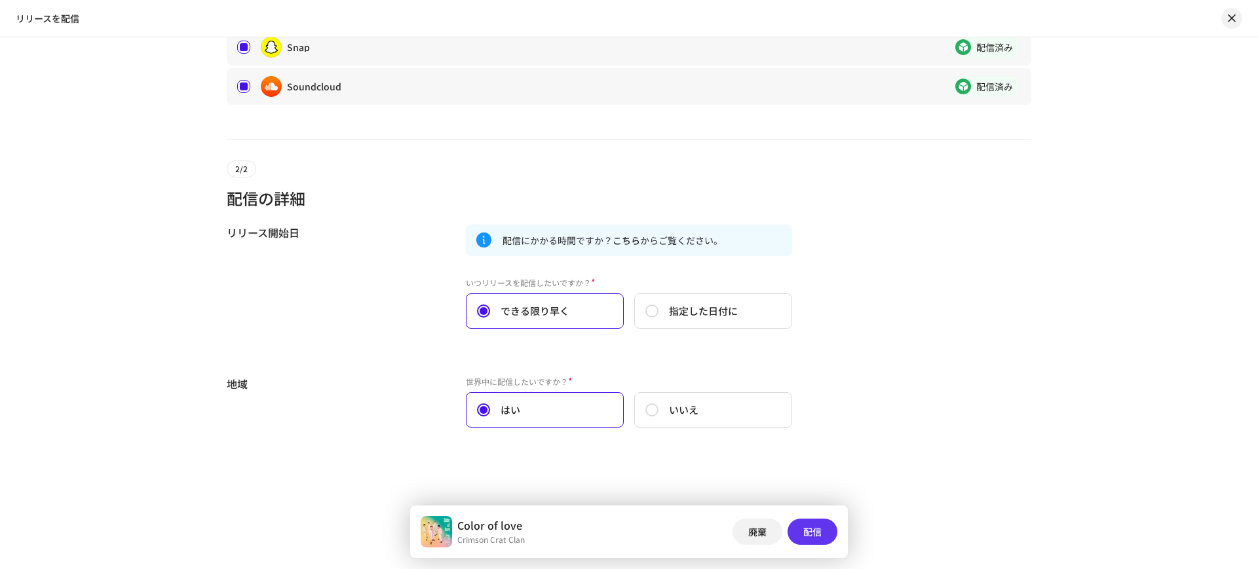
click at [817, 537] on span "配信" at bounding box center [812, 532] width 18 height 26
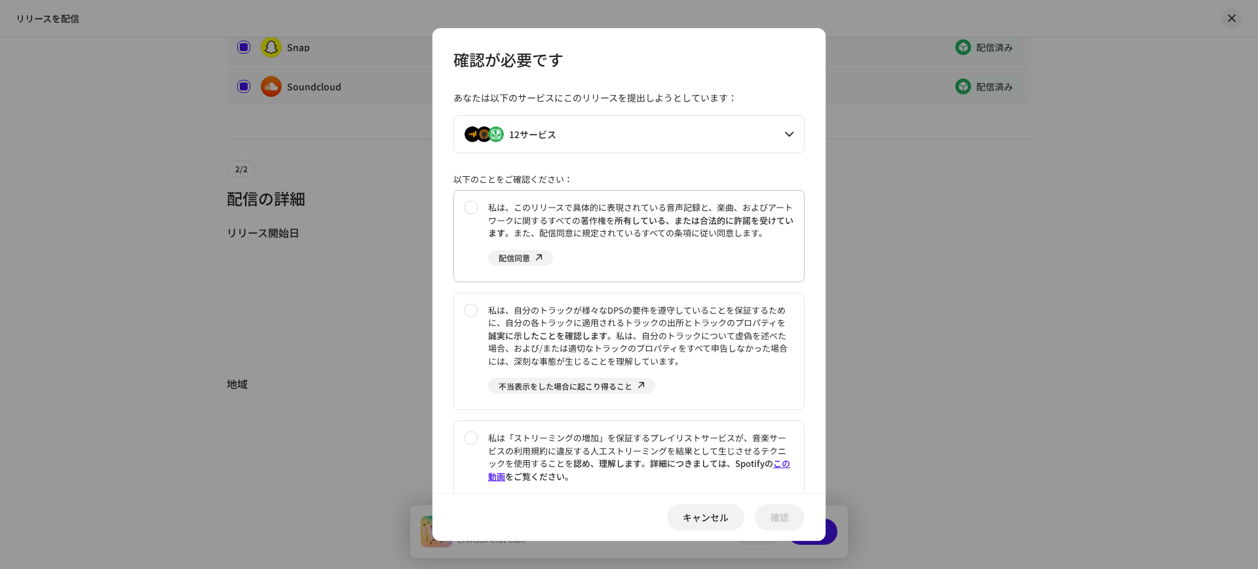
click at [576, 225] on div "私は、このリリースで具体的に表現されている音声記録と、楽曲、およびアートワークに関するすべての著作権を 所有している、または合法的に許諾を受けています 。また…" at bounding box center [640, 220] width 305 height 39
checkbox input "true"
click at [576, 321] on div "私は、自分のトラックが様々なDPSの要件を遵守していることを保証するために、自分の各トラックに適用されるトラックの出所とトラックのプロパティを 誠実に示したこ…" at bounding box center [640, 336] width 305 height 64
checkbox input "true"
click at [560, 436] on div "私は「ストリーミングの増加」を保証するプレイリストサービスが、音楽サービスの利用規約に違反する人工ストリーミングを結果として生じさせるテクニックを使用すること…" at bounding box center [640, 457] width 305 height 51
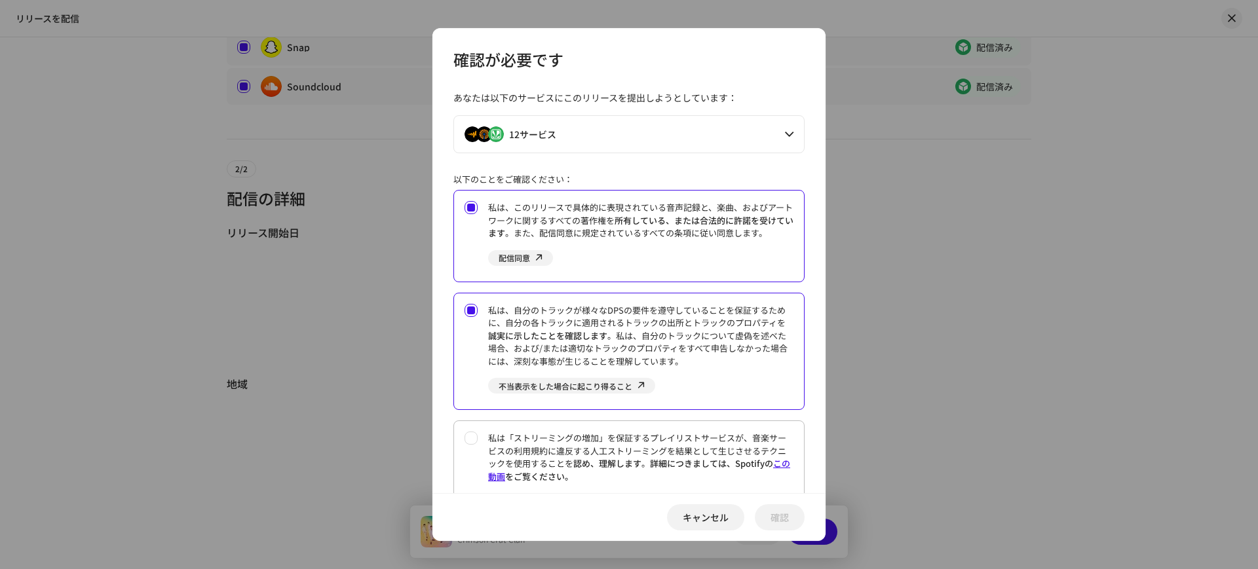
checkbox input "true"
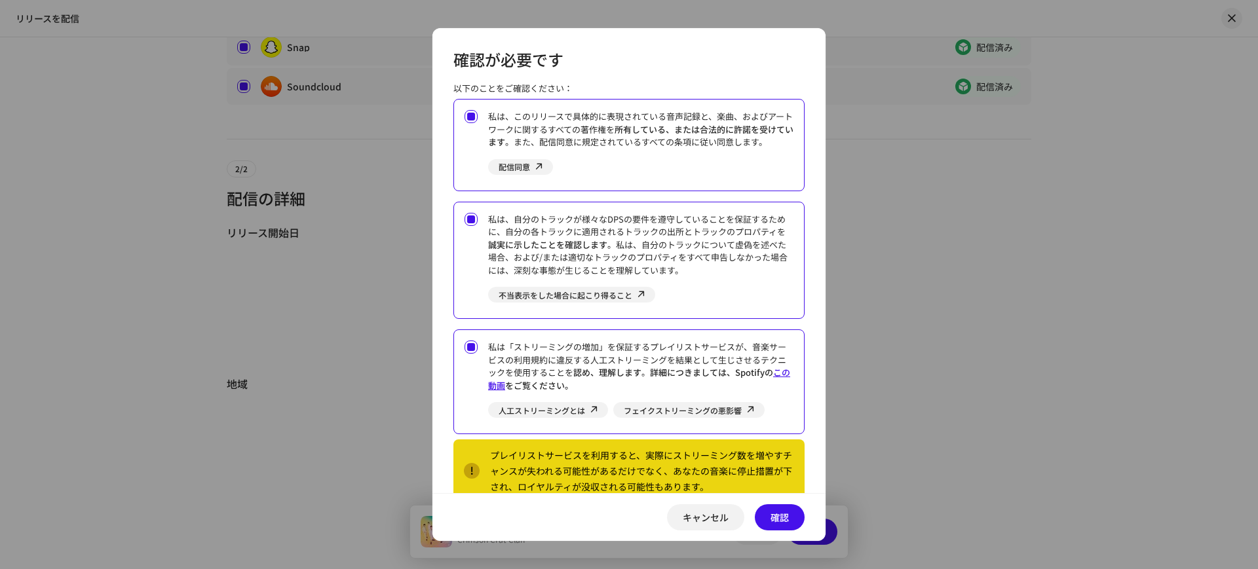
scroll to position [121, 0]
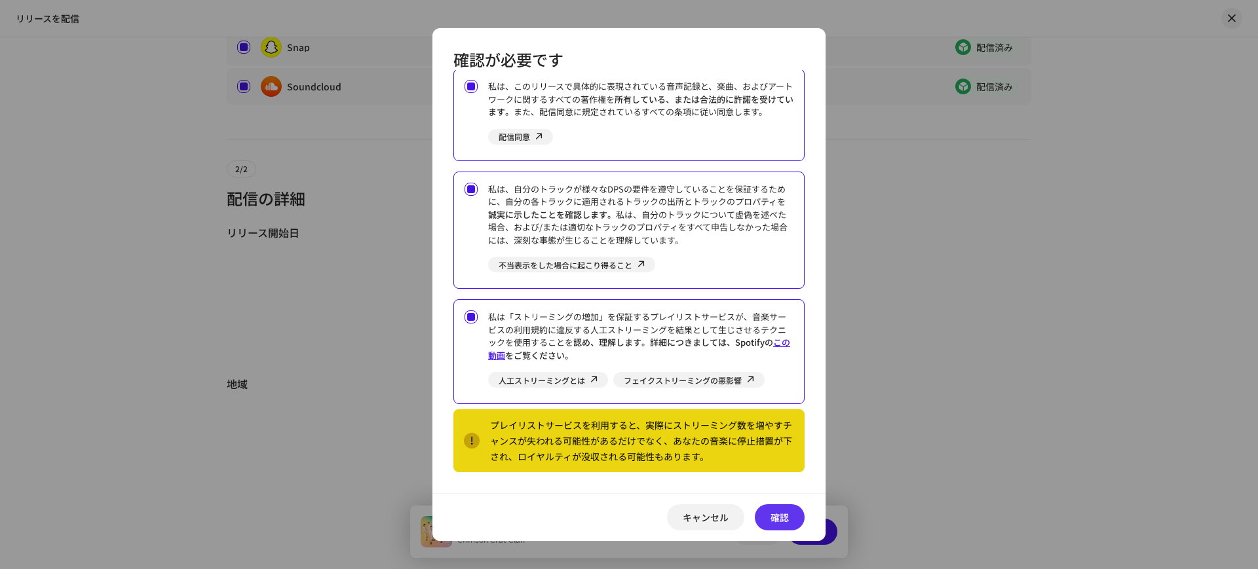
click at [768, 514] on button "確認" at bounding box center [780, 517] width 50 height 26
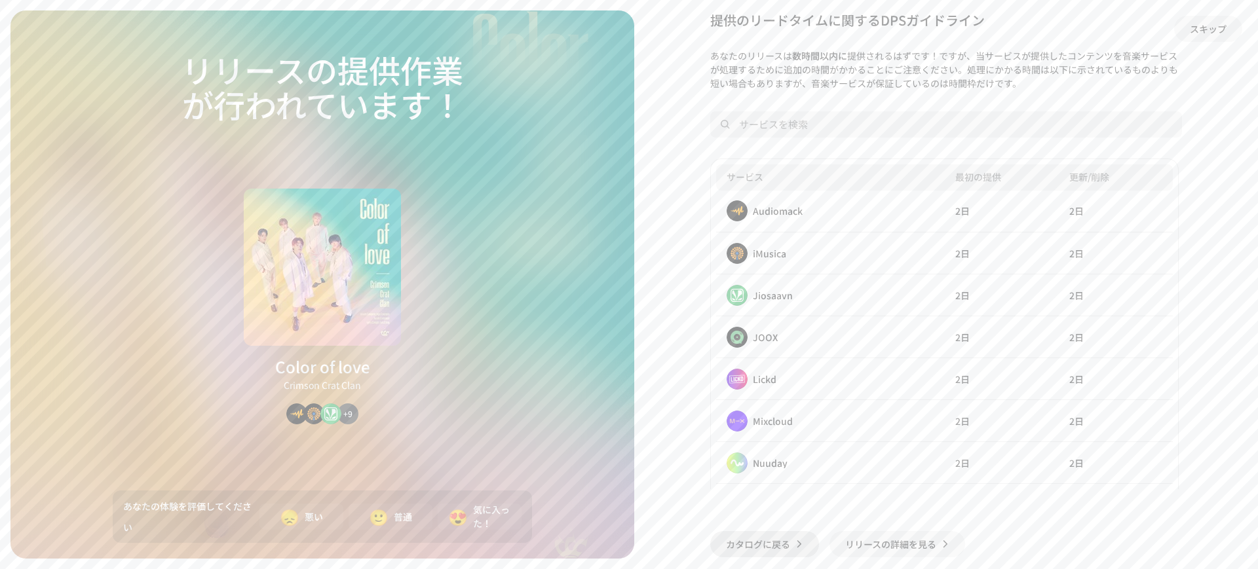
click at [770, 550] on span "カタログに戻る" at bounding box center [758, 544] width 64 height 26
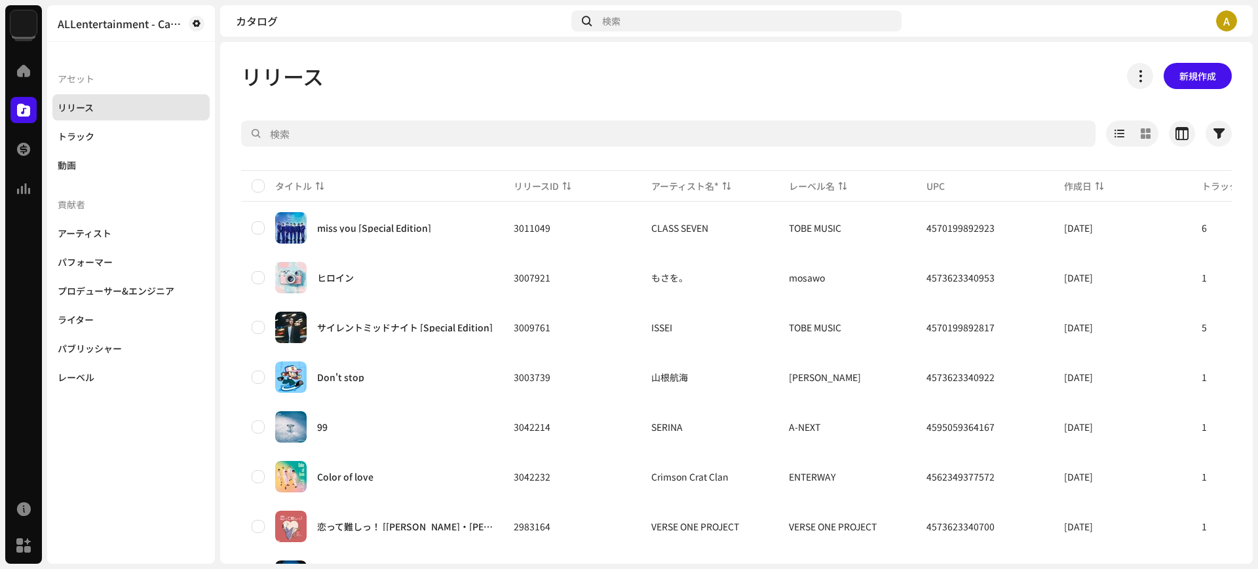
click at [10, 22] on img at bounding box center [23, 23] width 26 height 26
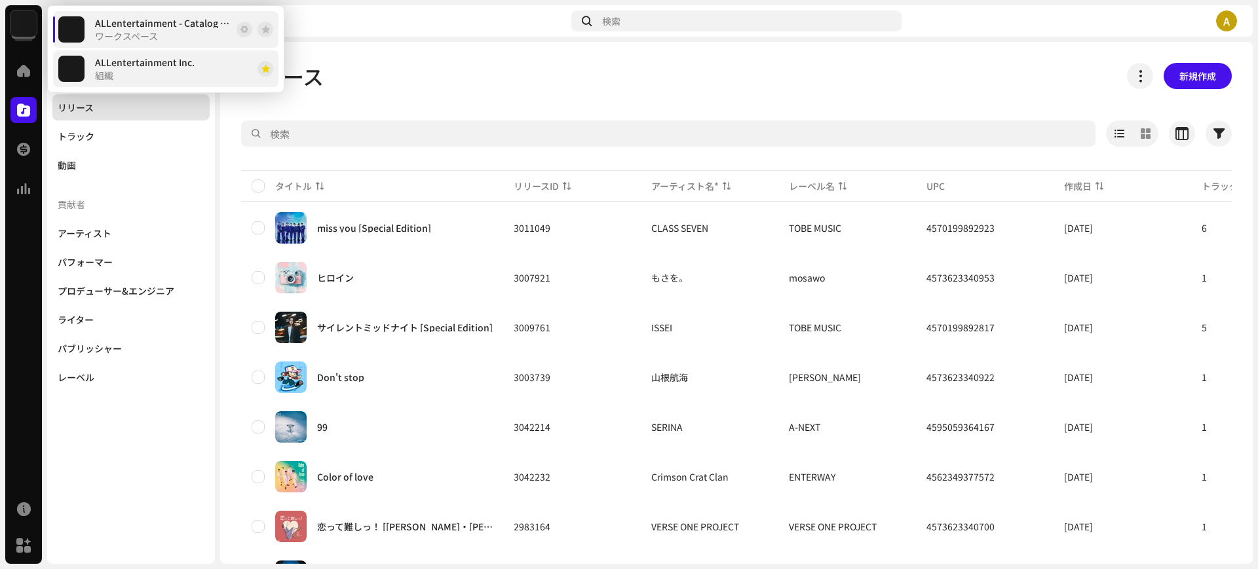
click at [126, 71] on div "ALLentertainment Inc. 組織" at bounding box center [145, 69] width 100 height 24
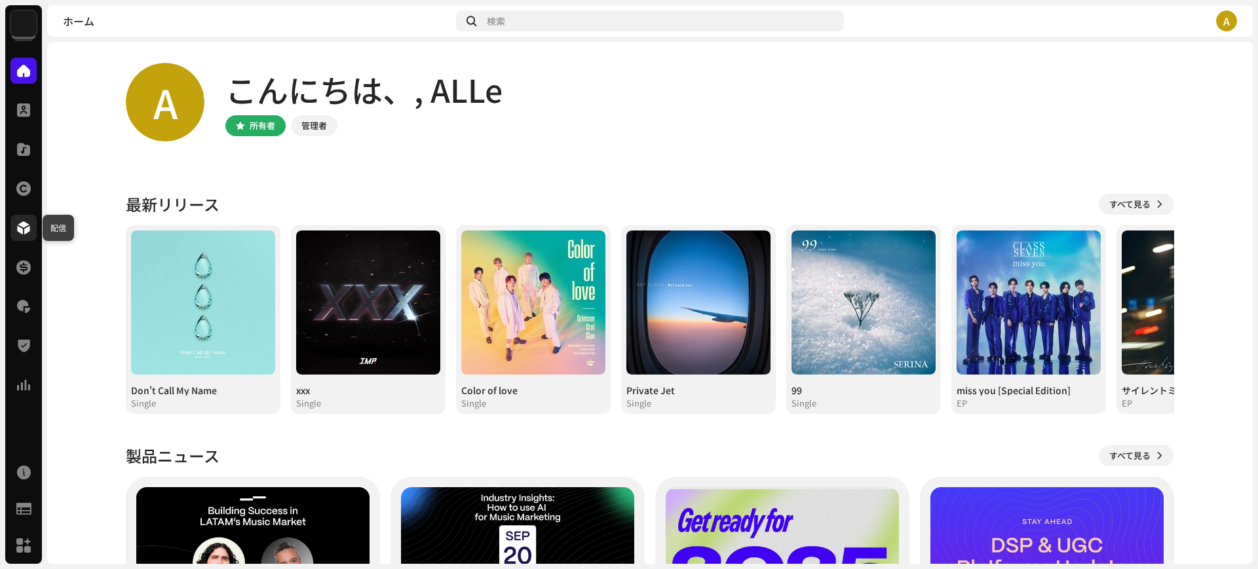
click at [15, 234] on div at bounding box center [23, 228] width 26 height 26
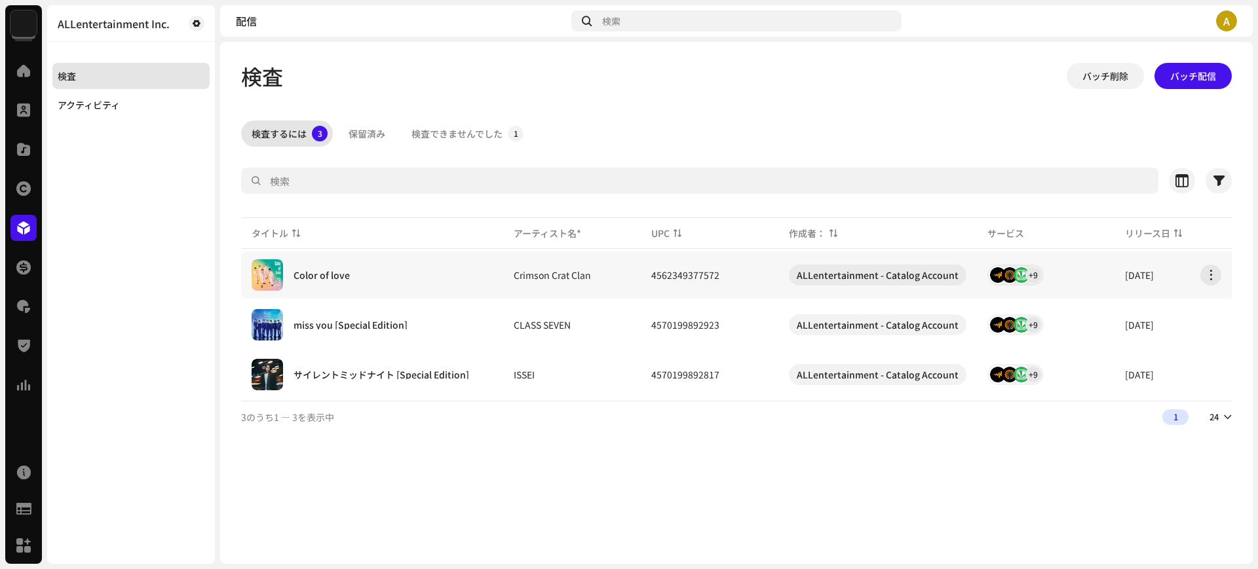
click at [386, 269] on div "Color of love" at bounding box center [372, 274] width 241 height 31
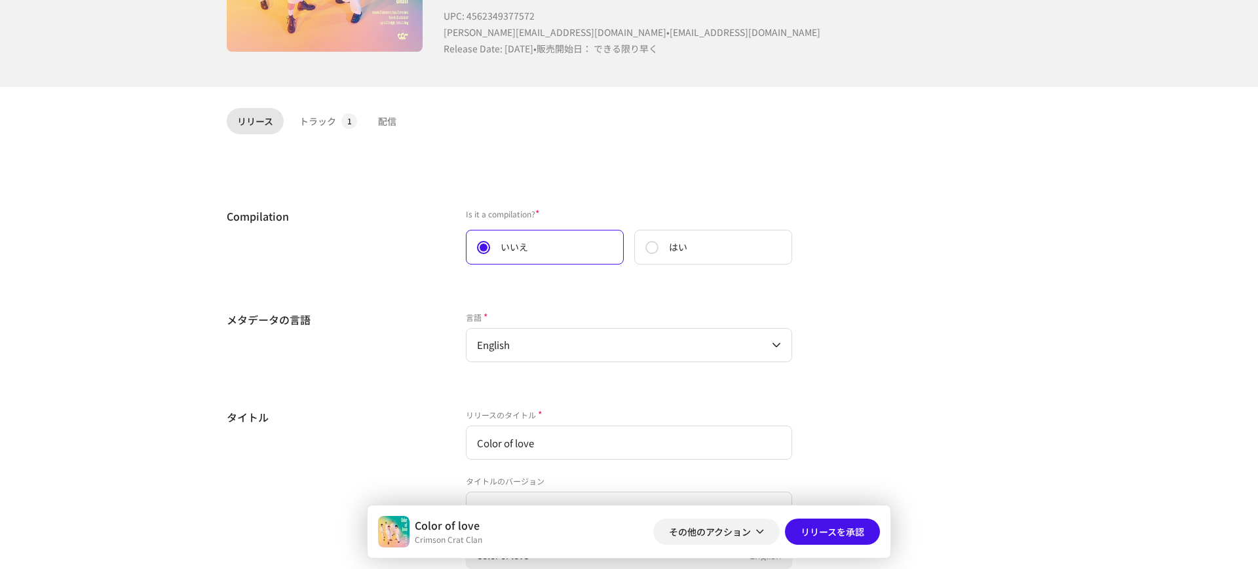
scroll to position [202, 0]
click at [329, 124] on div "トラック" at bounding box center [317, 122] width 37 height 26
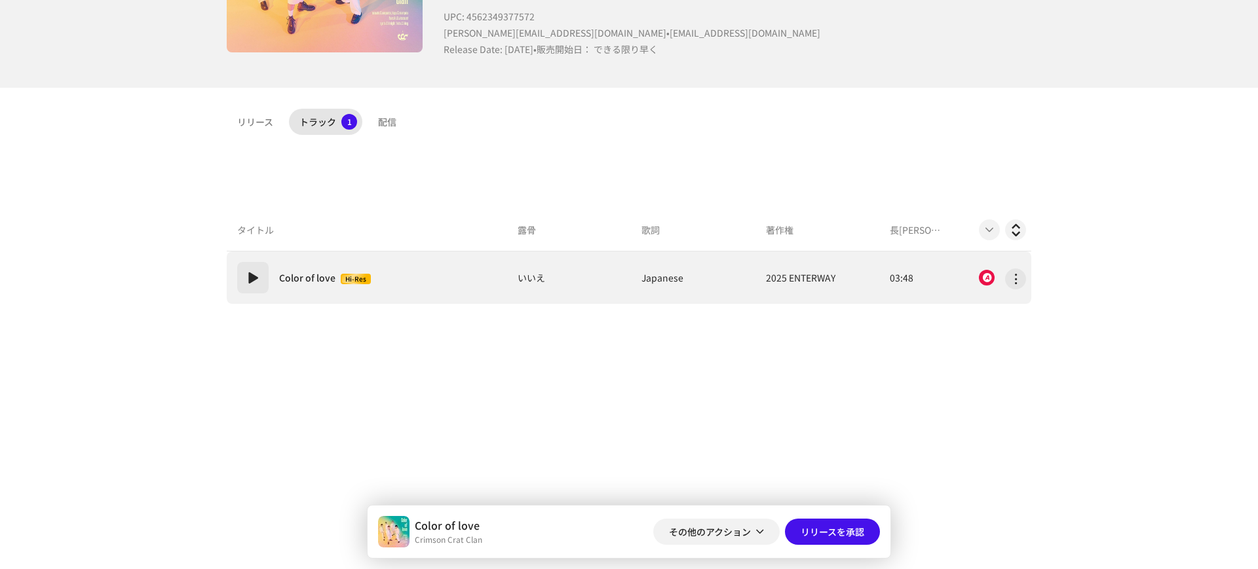
click at [850, 279] on td "2025 ENTERWAY" at bounding box center [822, 278] width 124 height 52
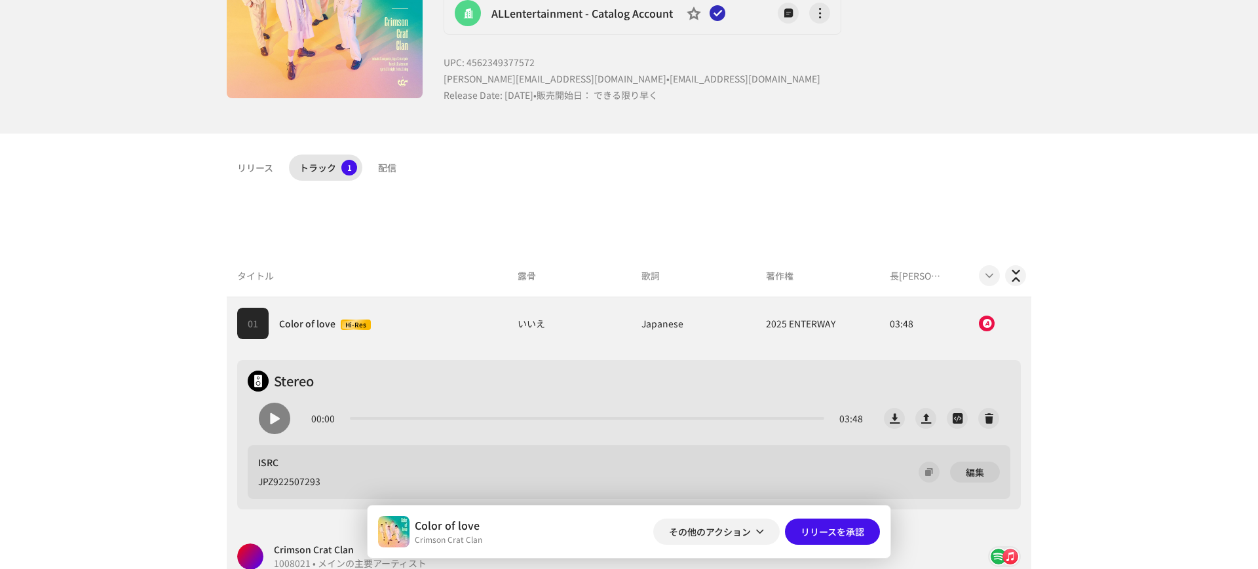
scroll to position [58, 0]
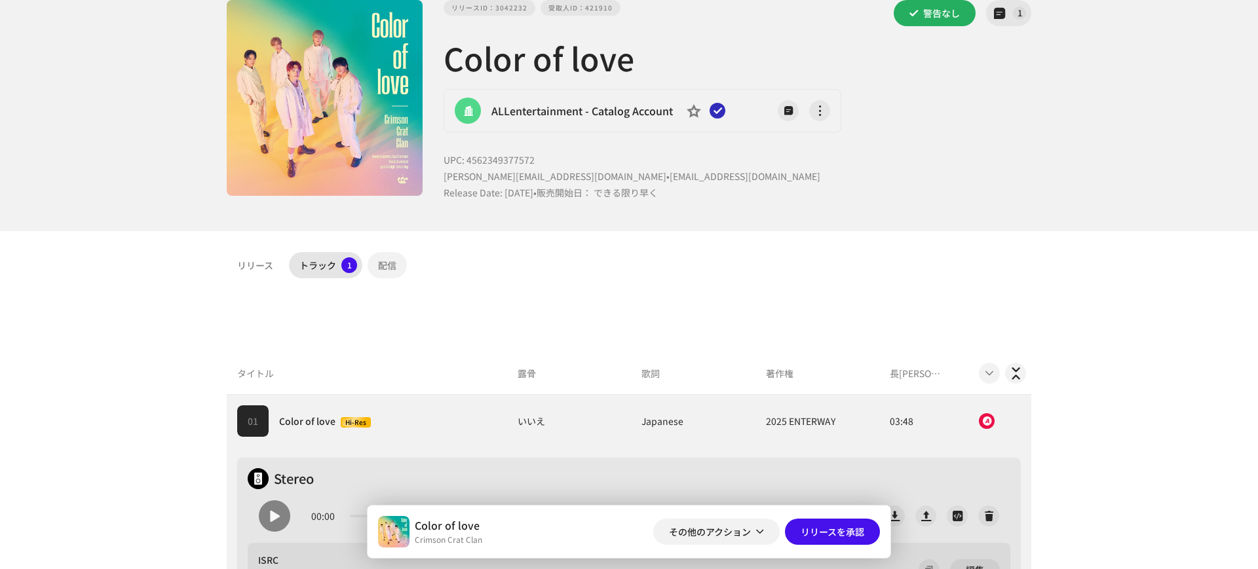
click at [381, 256] on div "配信" at bounding box center [387, 265] width 18 height 26
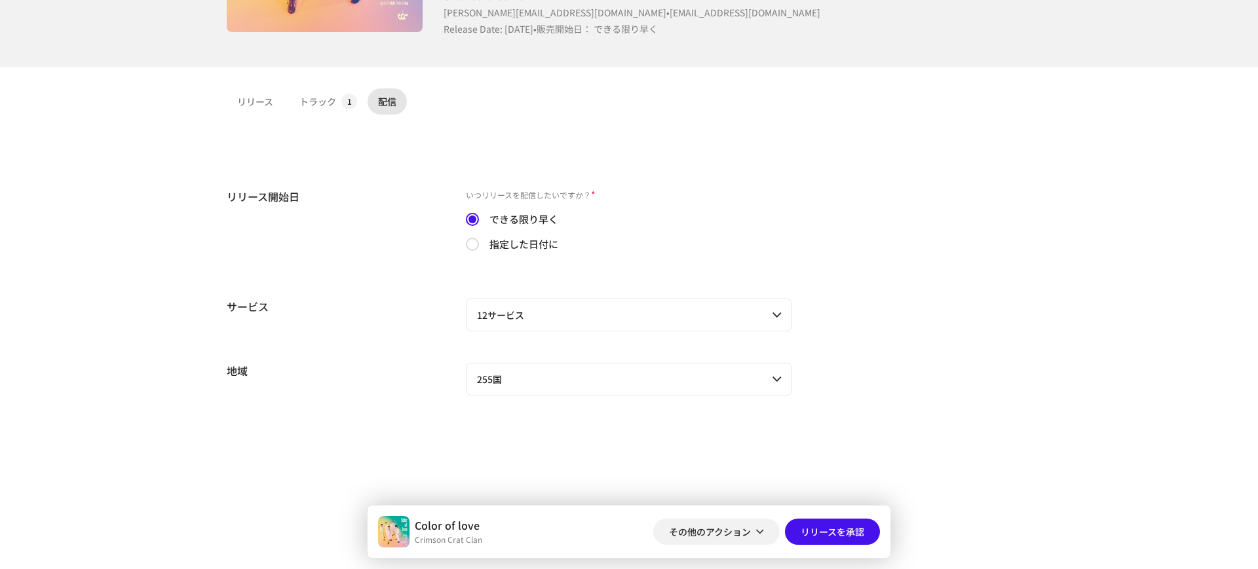
scroll to position [310, 0]
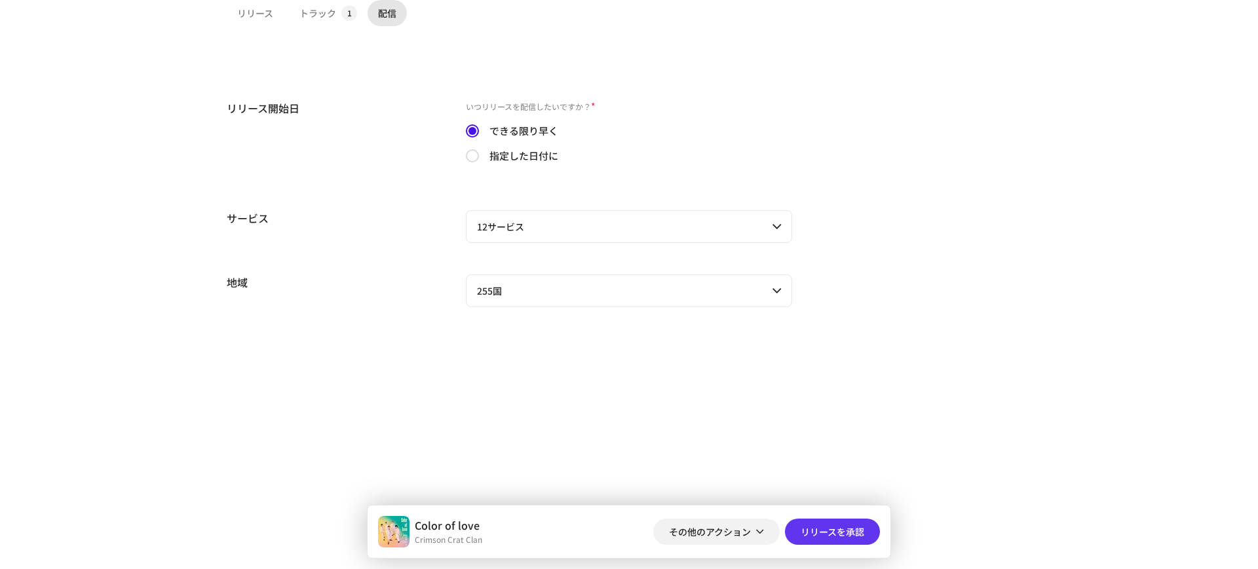
click at [845, 527] on span "リリースを承認" at bounding box center [832, 532] width 64 height 26
